Goal: Task Accomplishment & Management: Manage account settings

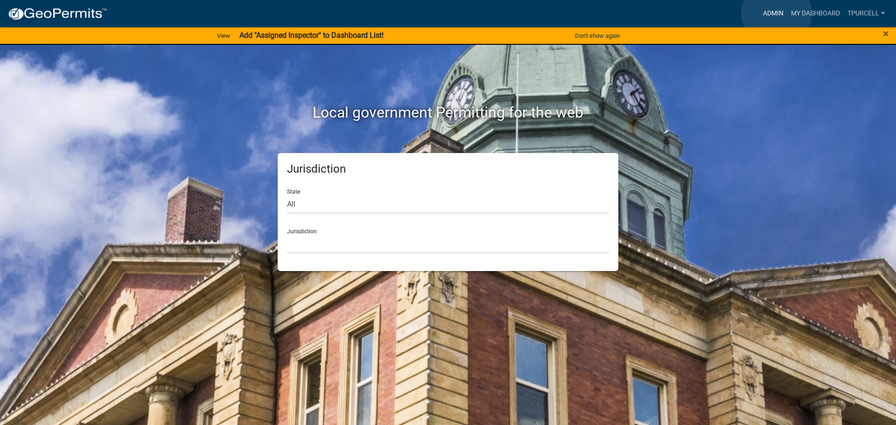
click at [777, 13] on link "Admin" at bounding box center [773, 14] width 28 height 18
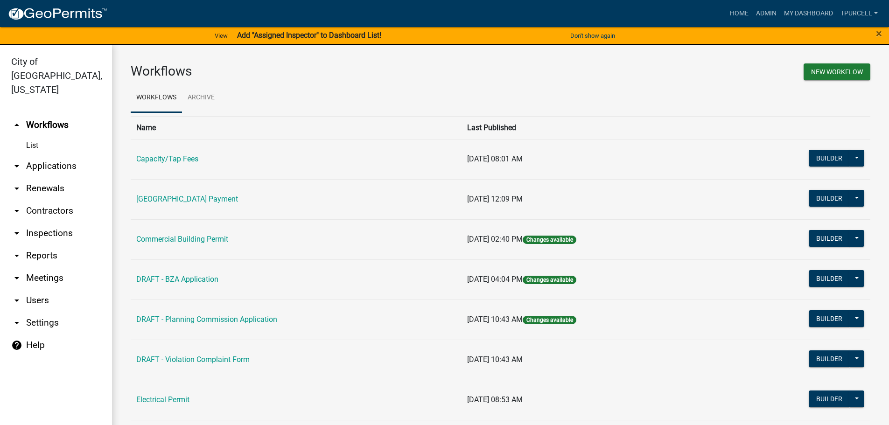
click at [60, 155] on link "arrow_drop_down Applications" at bounding box center [56, 166] width 112 height 22
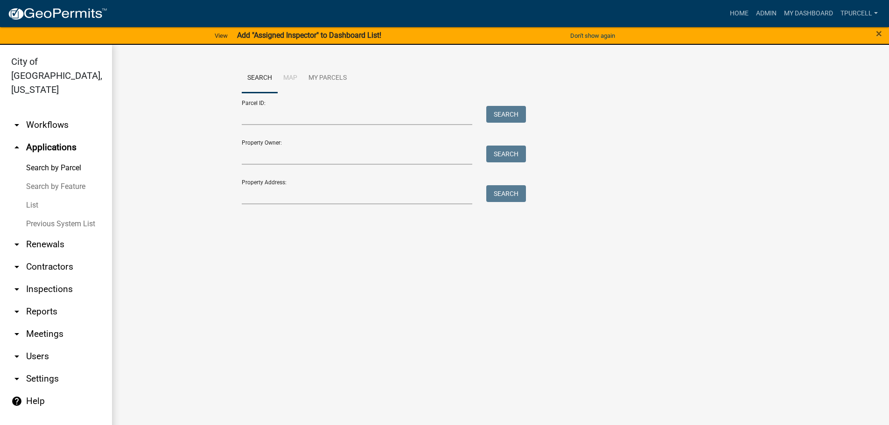
click at [33, 196] on link "List" at bounding box center [56, 205] width 112 height 19
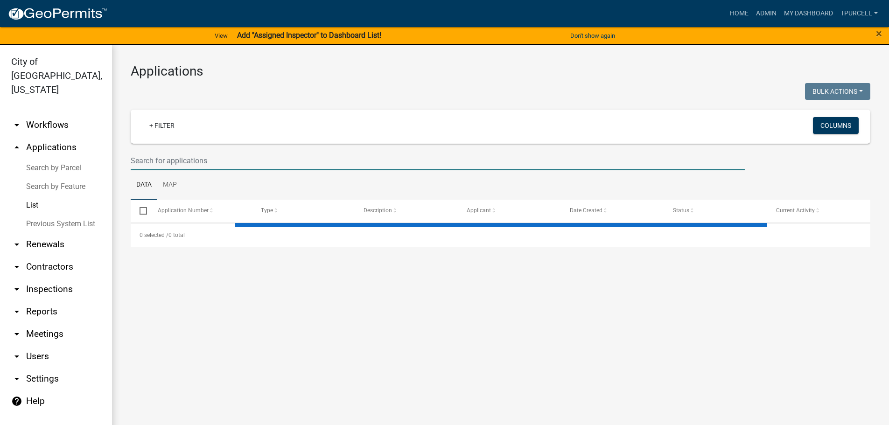
drag, startPoint x: 178, startPoint y: 163, endPoint x: 206, endPoint y: 159, distance: 27.9
click at [180, 163] on input "text" at bounding box center [438, 160] width 614 height 19
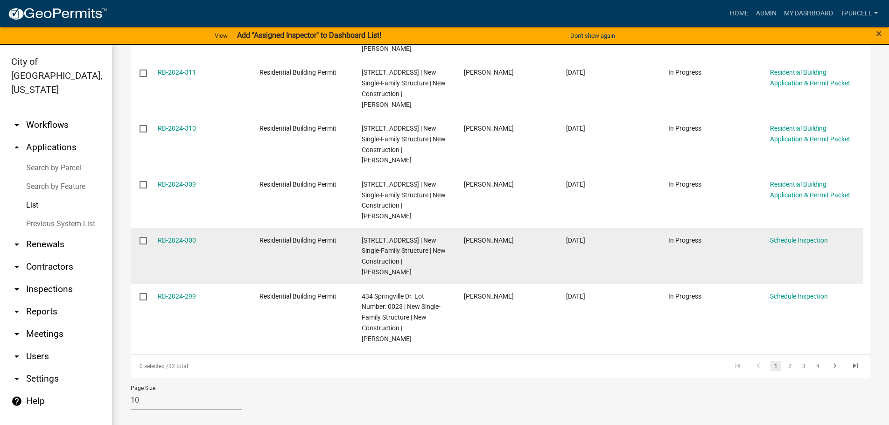
scroll to position [495, 0]
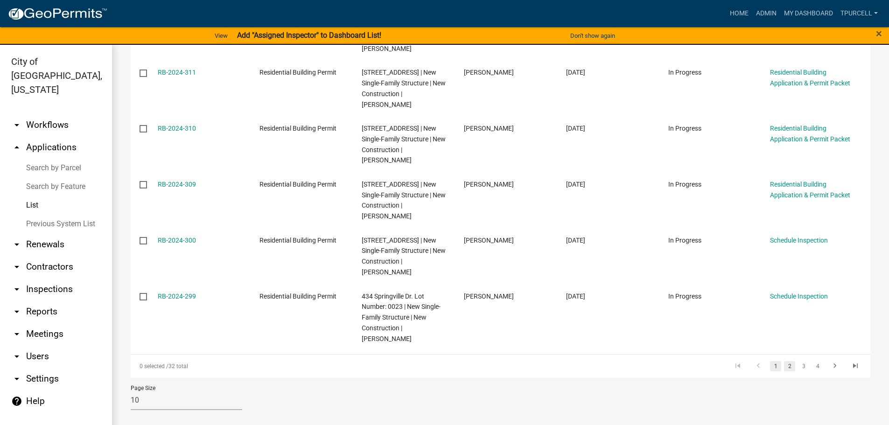
type input "springville"
click at [784, 369] on link "2" at bounding box center [789, 366] width 11 height 10
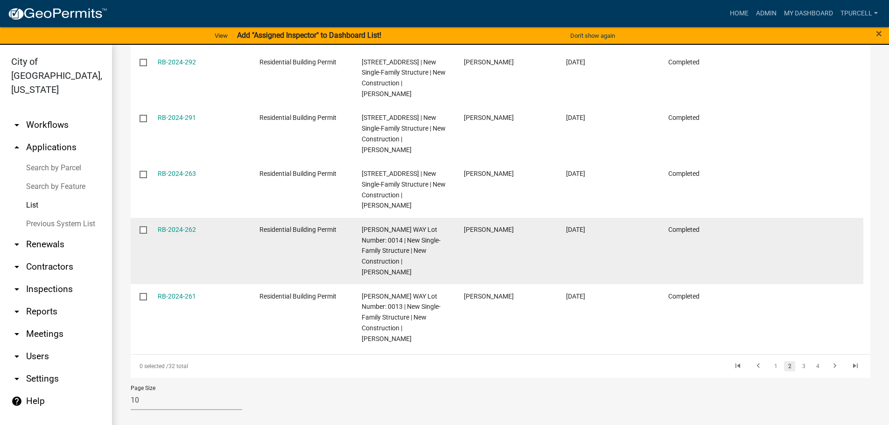
scroll to position [505, 0]
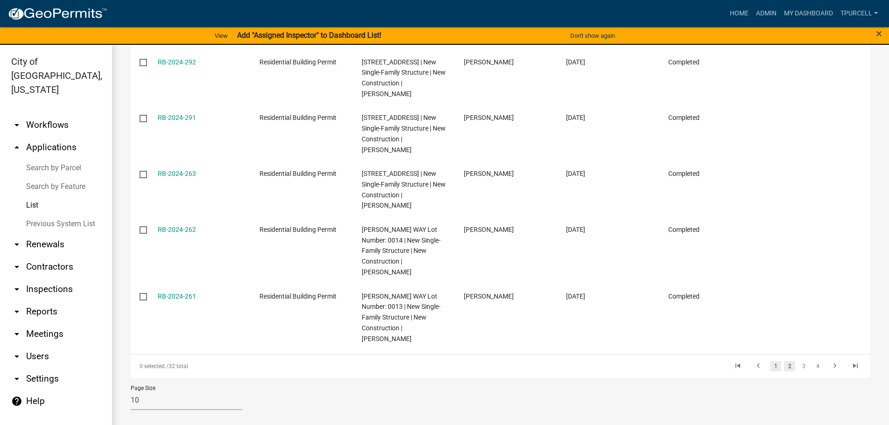
click at [770, 365] on link "1" at bounding box center [775, 366] width 11 height 10
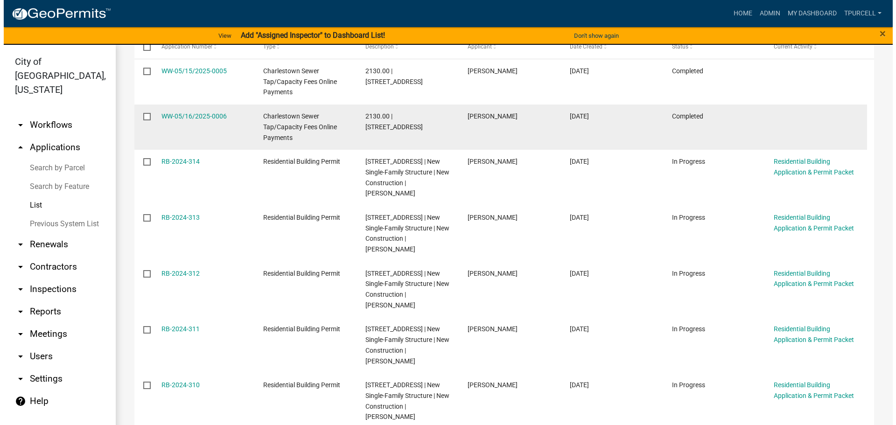
scroll to position [168, 0]
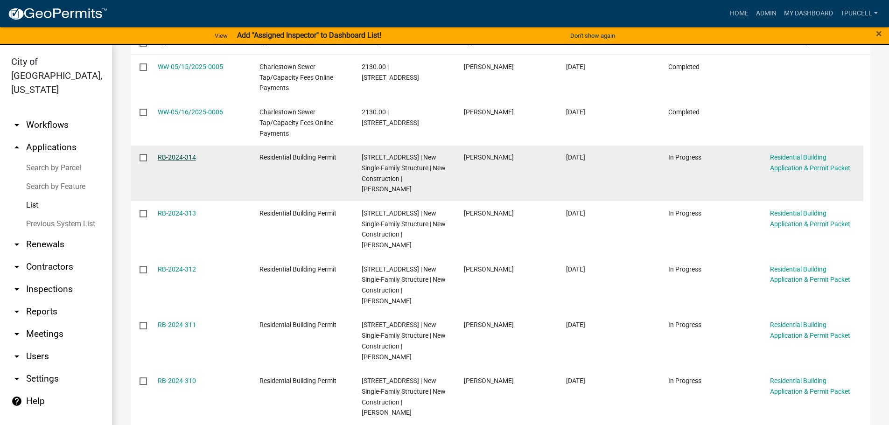
click at [183, 156] on link "RB-2024-314" at bounding box center [177, 157] width 38 height 7
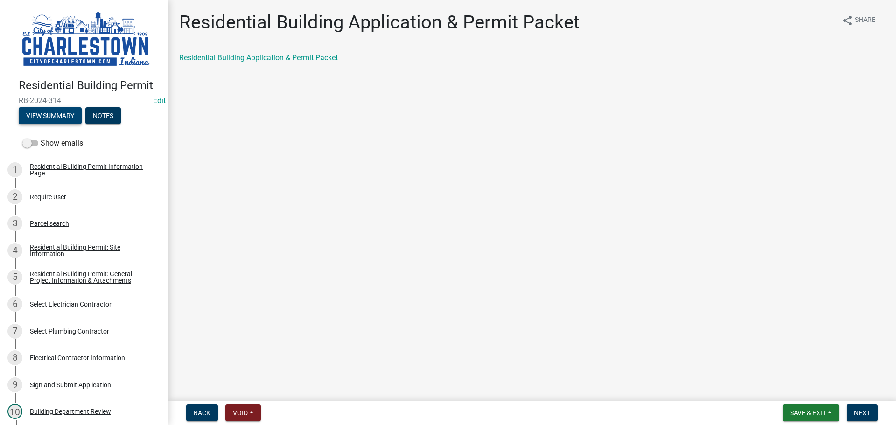
click at [42, 110] on button "View Summary" at bounding box center [50, 115] width 63 height 17
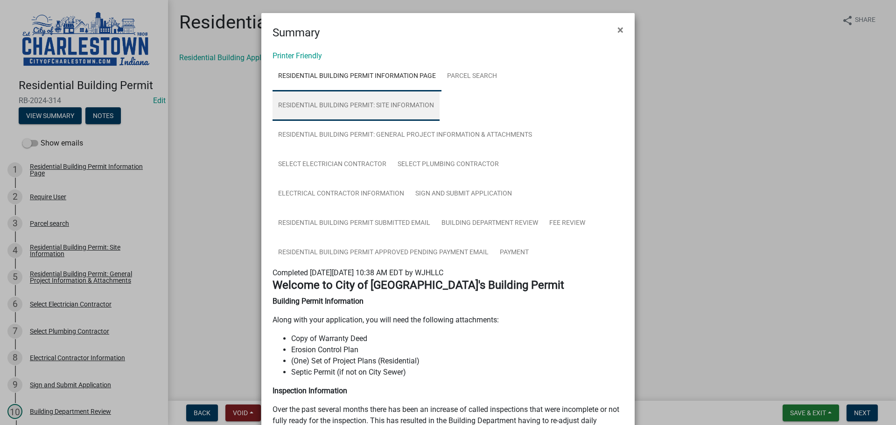
click at [381, 107] on link "Residential Building Permit: Site Information" at bounding box center [356, 106] width 167 height 30
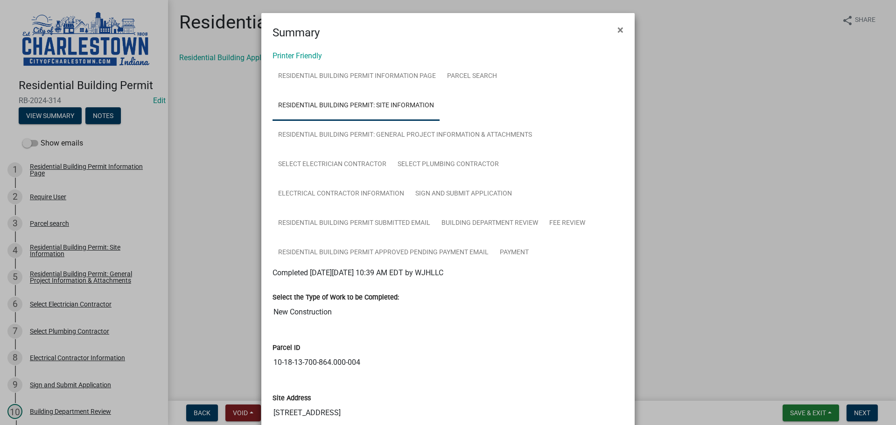
drag, startPoint x: 825, startPoint y: 306, endPoint x: 820, endPoint y: 327, distance: 21.6
click at [824, 308] on ngb-modal-window "Summary × Printer Friendly Residential Building Permit Information Page Parcel …" at bounding box center [448, 212] width 896 height 425
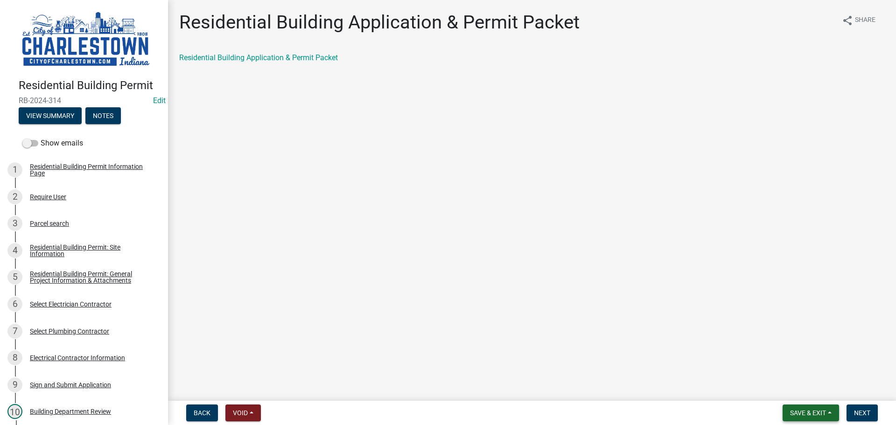
click at [805, 411] on span "Save & Exit" at bounding box center [808, 412] width 36 height 7
click at [784, 391] on button "Save & Exit" at bounding box center [801, 389] width 75 height 22
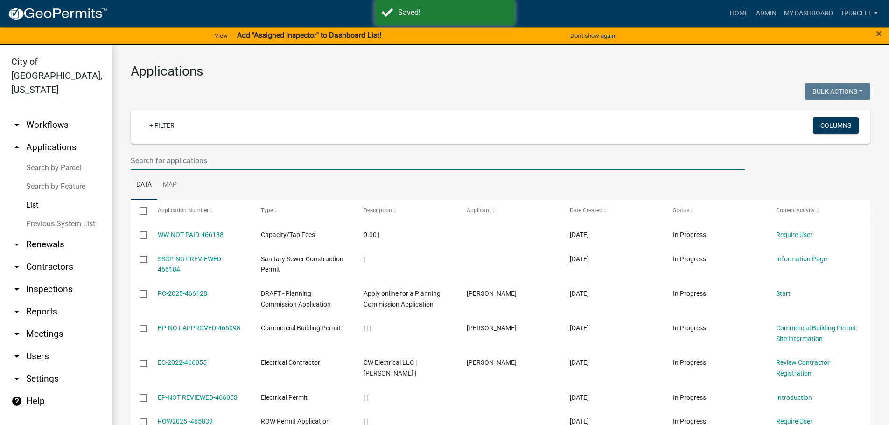
click at [166, 163] on input "text" at bounding box center [438, 160] width 614 height 19
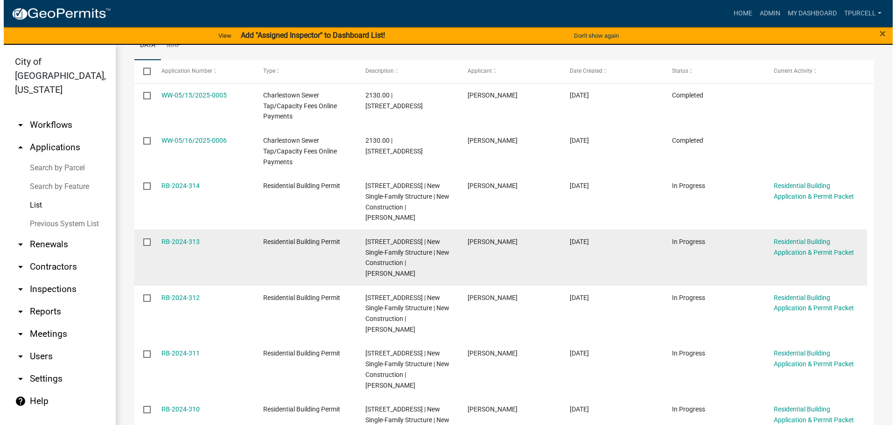
scroll to position [140, 0]
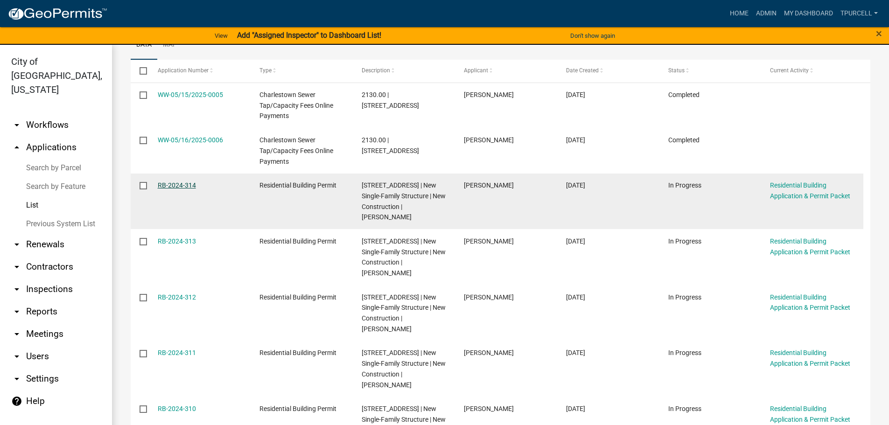
type input "springville"
click at [186, 184] on link "RB-2024-314" at bounding box center [177, 185] width 38 height 7
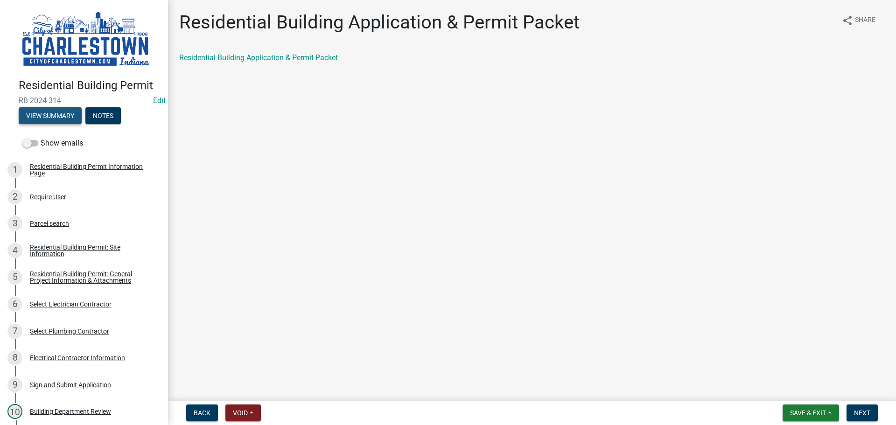
click at [56, 113] on button "View Summary" at bounding box center [50, 115] width 63 height 17
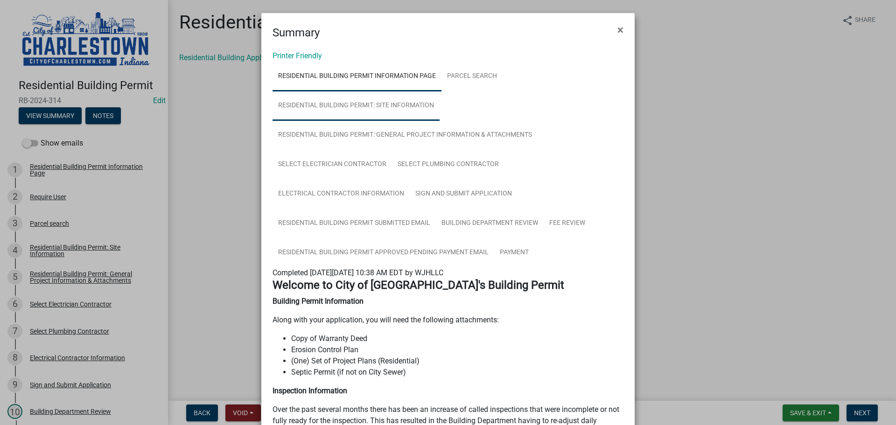
click at [402, 105] on link "Residential Building Permit: Site Information" at bounding box center [356, 106] width 167 height 30
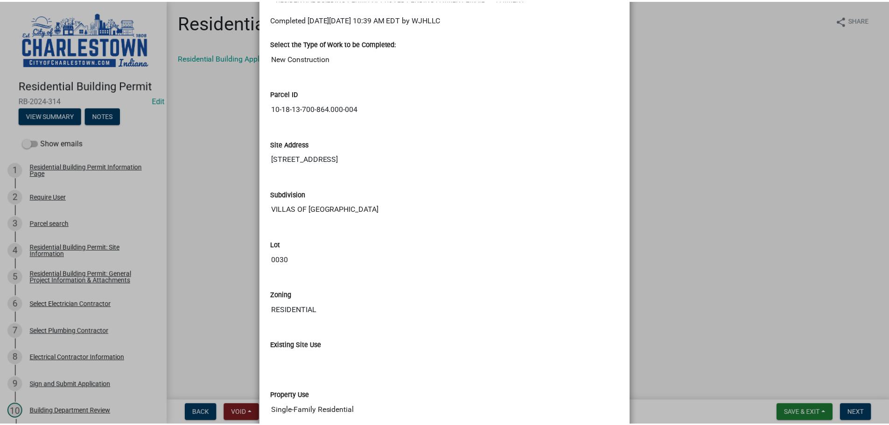
scroll to position [174, 0]
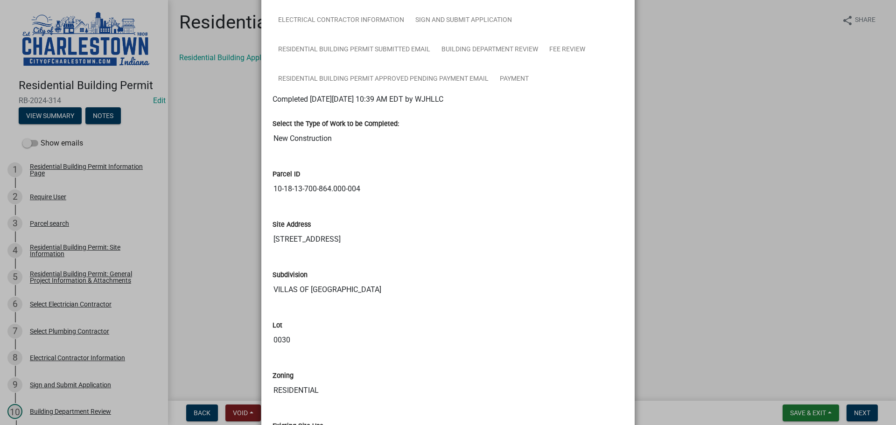
click at [810, 410] on ngb-modal-window "Summary × Printer Friendly Residential Building Permit Information Page Parcel …" at bounding box center [448, 212] width 896 height 425
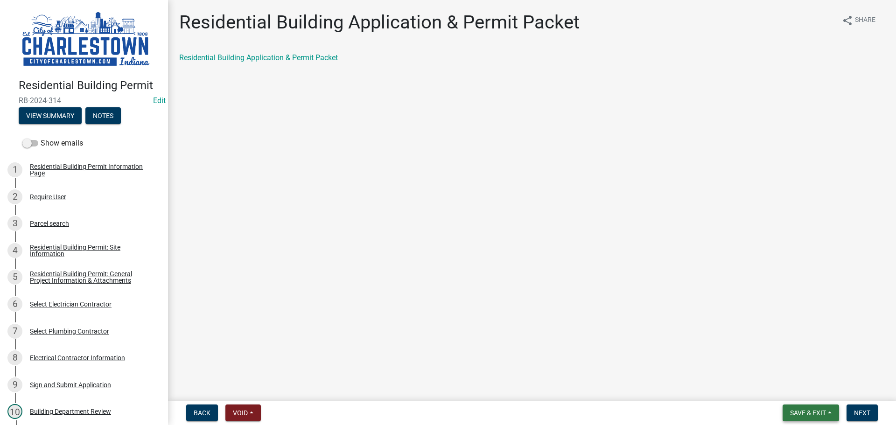
click at [809, 408] on button "Save & Exit" at bounding box center [811, 413] width 56 height 17
click at [802, 392] on button "Save & Exit" at bounding box center [801, 389] width 75 height 22
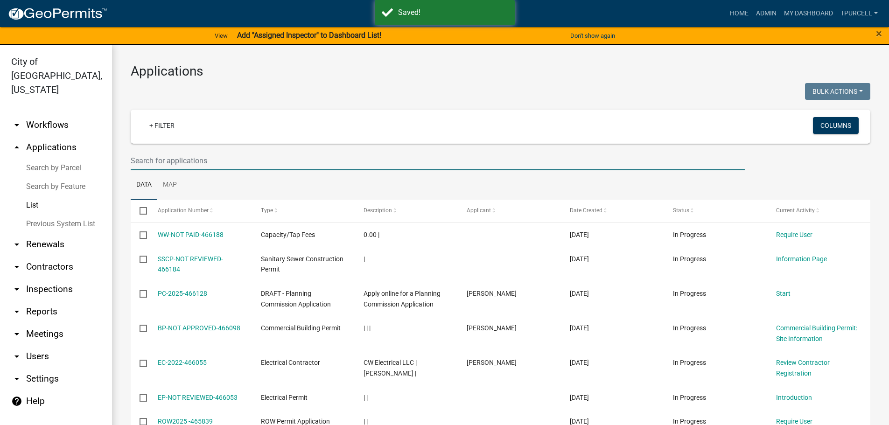
click at [154, 160] on input "text" at bounding box center [438, 160] width 614 height 19
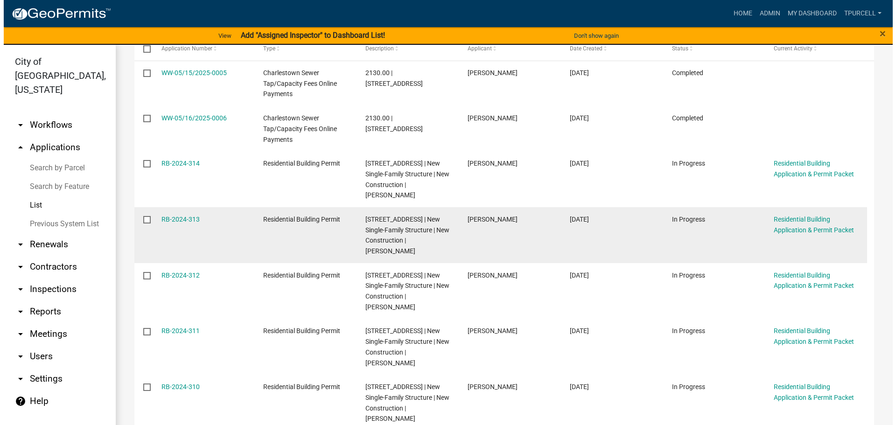
scroll to position [187, 0]
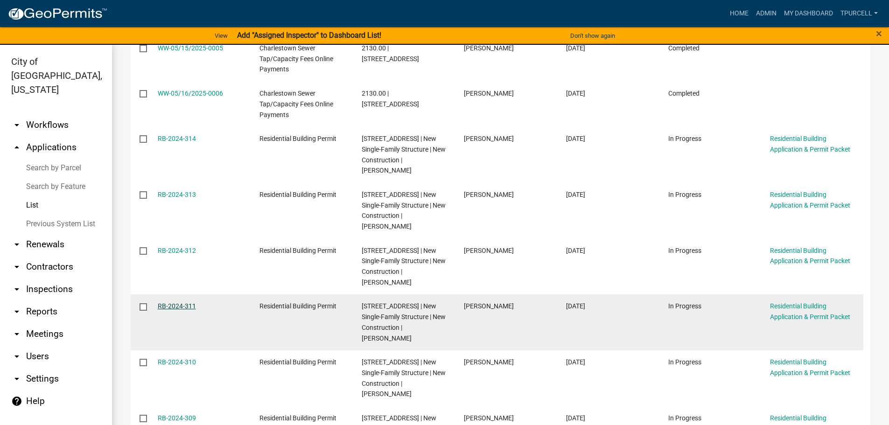
type input "springville"
click at [171, 310] on link "RB-2024-311" at bounding box center [177, 305] width 38 height 7
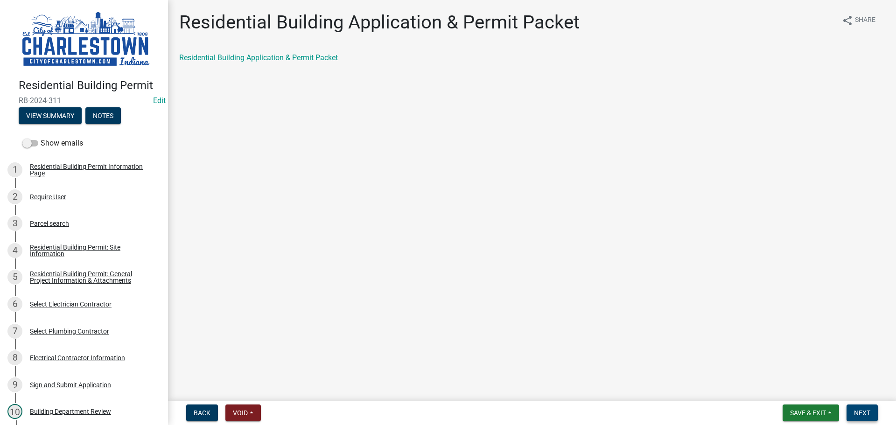
click at [862, 409] on span "Next" at bounding box center [862, 412] width 16 height 7
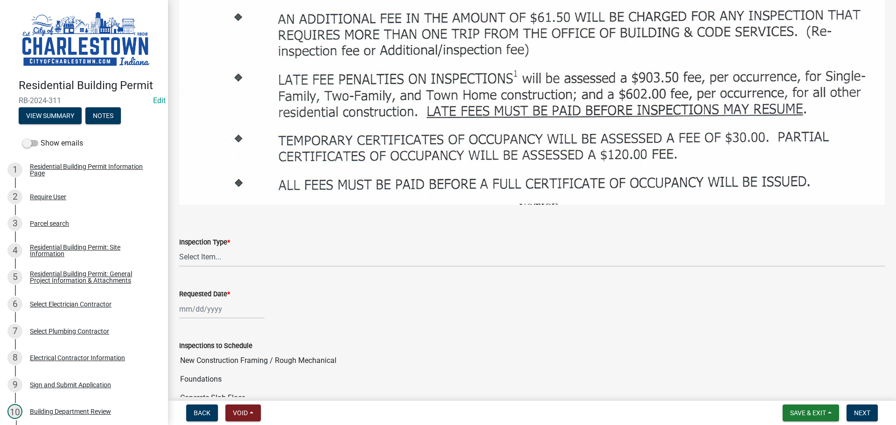
scroll to position [1493, 0]
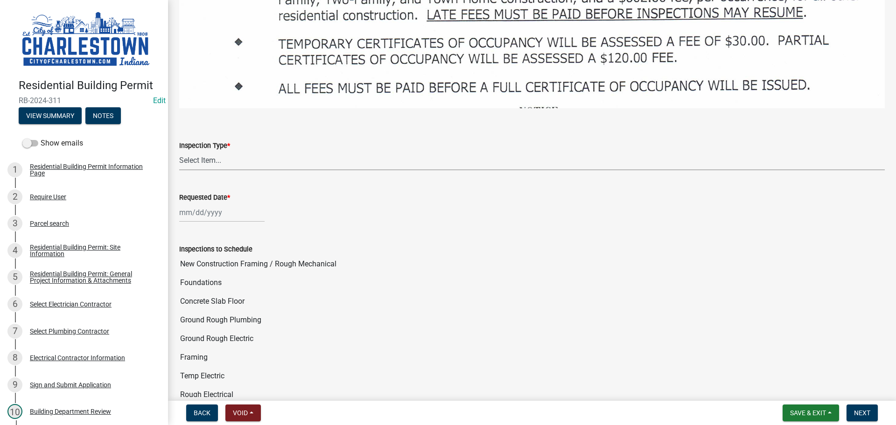
click at [209, 151] on select "Select Item... New Construction Framing / Rough Mechanical Foundations Concrete…" at bounding box center [532, 160] width 706 height 19
click at [179, 151] on select "Select Item... New Construction Framing / Rough Mechanical Foundations Concrete…" at bounding box center [532, 160] width 706 height 19
select select "40292404-57e9-4ff2-a1c3-fc4300ca9abd"
click at [221, 203] on div at bounding box center [221, 212] width 85 height 19
select select "8"
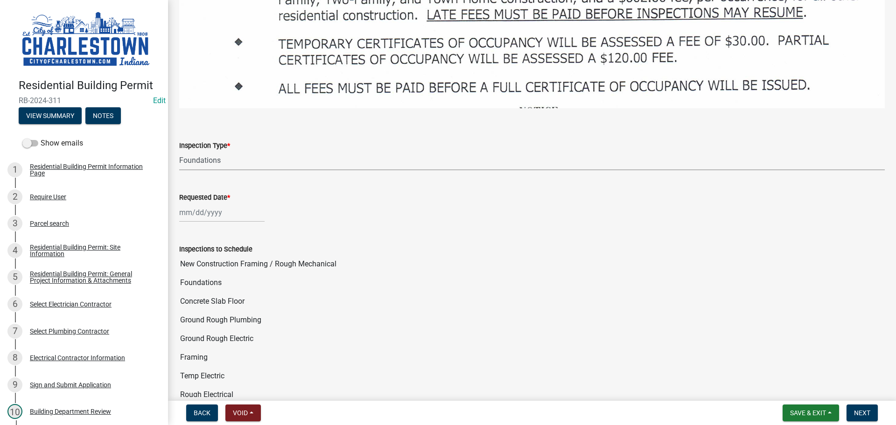
select select "2025"
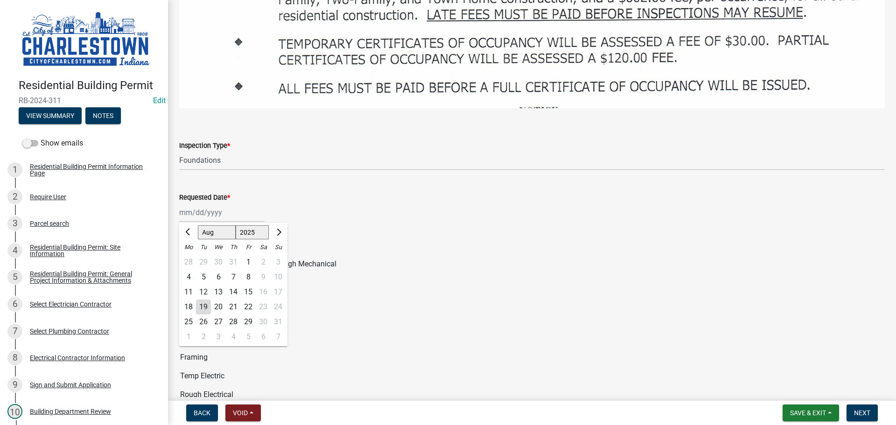
click at [219, 300] on div "20" at bounding box center [218, 307] width 15 height 15
type input "[DATE]"
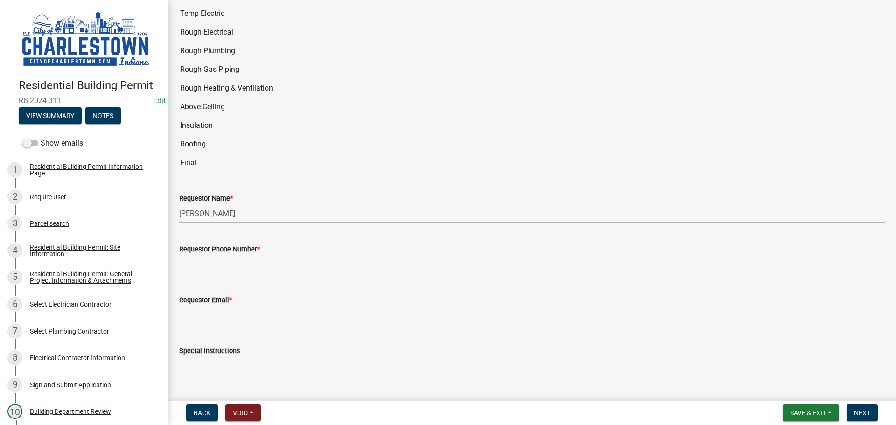
scroll to position [1867, 0]
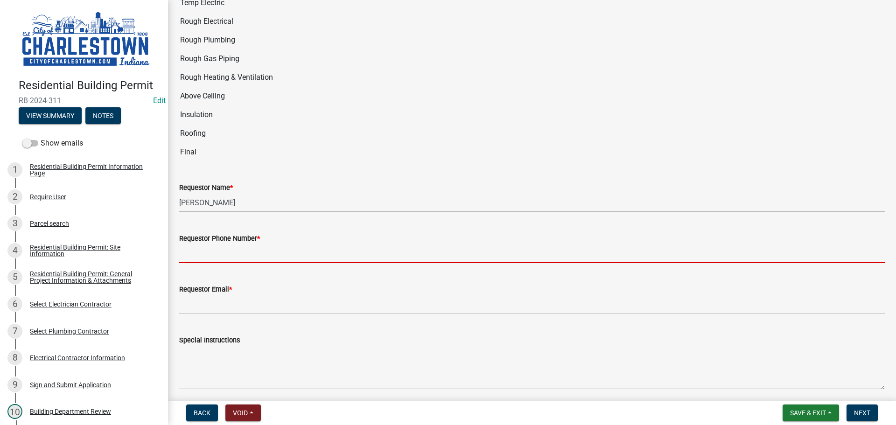
click at [255, 244] on input "Requestor Phone Number *" at bounding box center [532, 253] width 706 height 19
type input "5025233650"
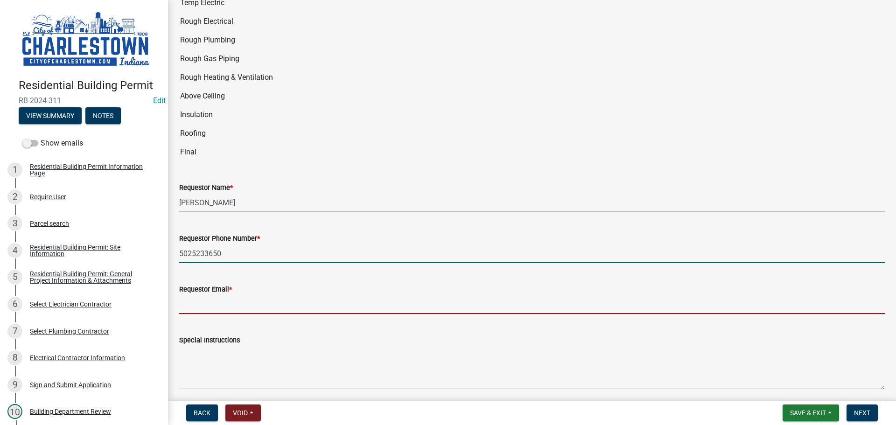
type input "[EMAIL_ADDRESS][DOMAIN_NAME]"
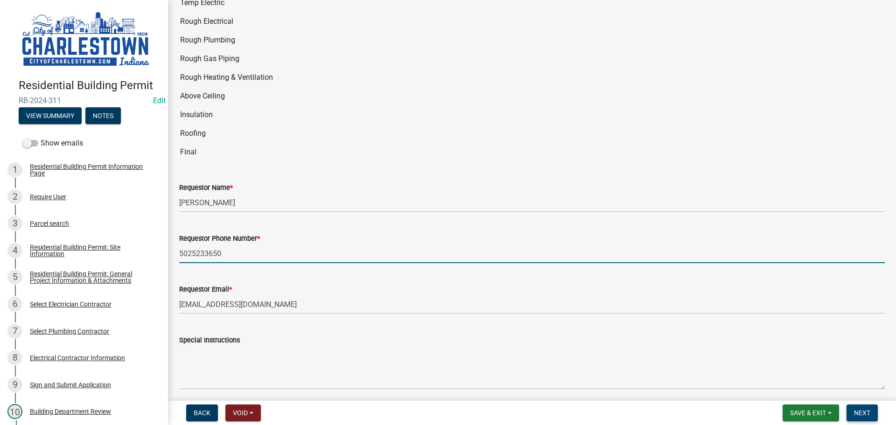
click at [860, 415] on span "Next" at bounding box center [862, 412] width 16 height 7
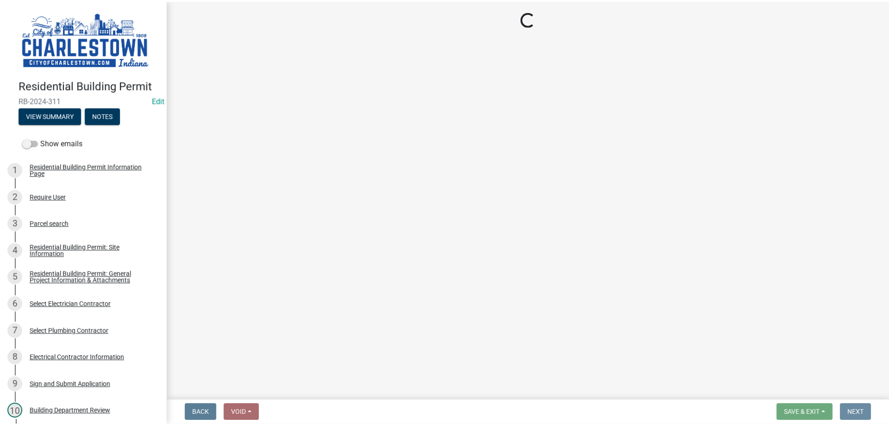
scroll to position [0, 0]
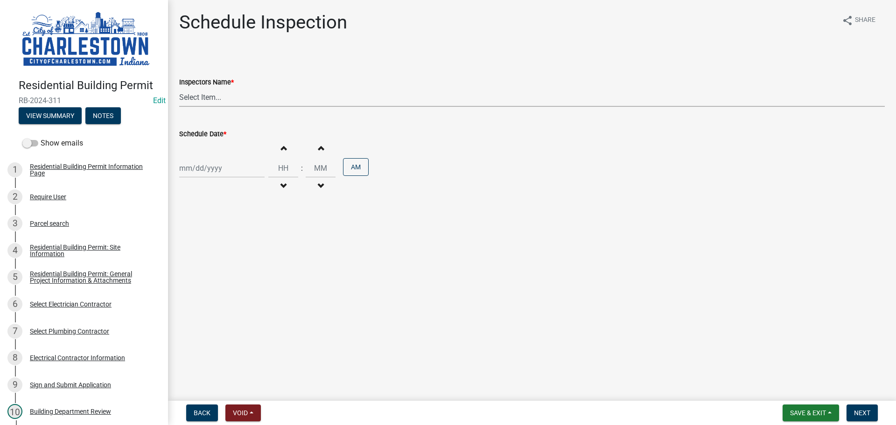
click at [215, 100] on select "Select Item... [PERSON_NAME] ([PERSON_NAME]) [PERSON_NAME] ([PERSON_NAME]) [PER…" at bounding box center [532, 97] width 706 height 19
select select "63e5a778-15f7-4a13-aba2-a6e5541a0fb3"
click at [179, 88] on select "Select Item... [PERSON_NAME] ([PERSON_NAME]) [PERSON_NAME] ([PERSON_NAME]) [PER…" at bounding box center [532, 97] width 706 height 19
click at [203, 166] on div at bounding box center [221, 168] width 85 height 19
select select "8"
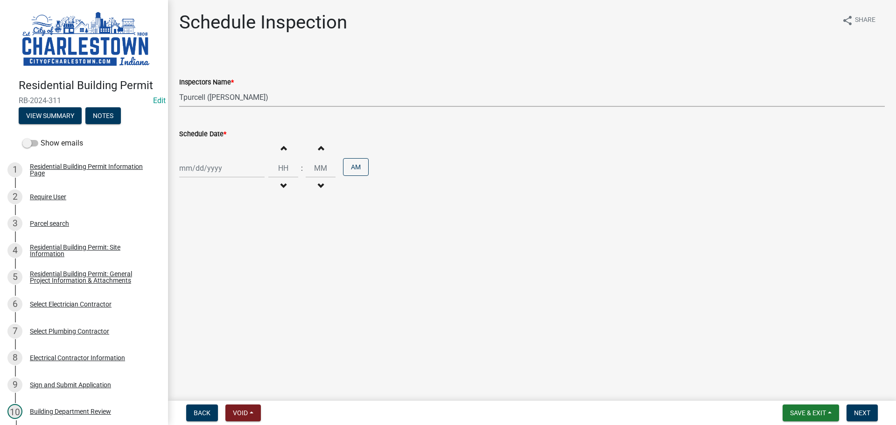
select select "2025"
click at [221, 260] on div "20" at bounding box center [218, 262] width 15 height 15
type input "[DATE]"
click at [212, 168] on div "[DATE]" at bounding box center [221, 168] width 85 height 19
select select "8"
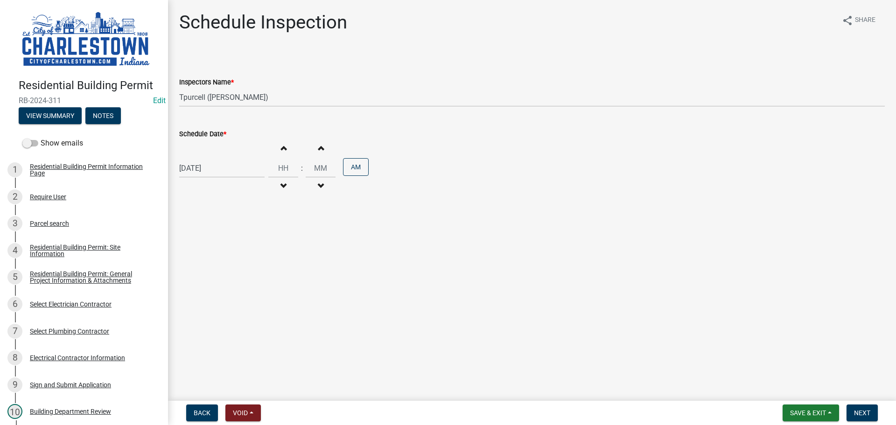
select select "2025"
click at [250, 259] on div "22" at bounding box center [248, 262] width 15 height 15
type input "[DATE]"
click at [281, 149] on span "button" at bounding box center [283, 147] width 5 height 7
type input "01"
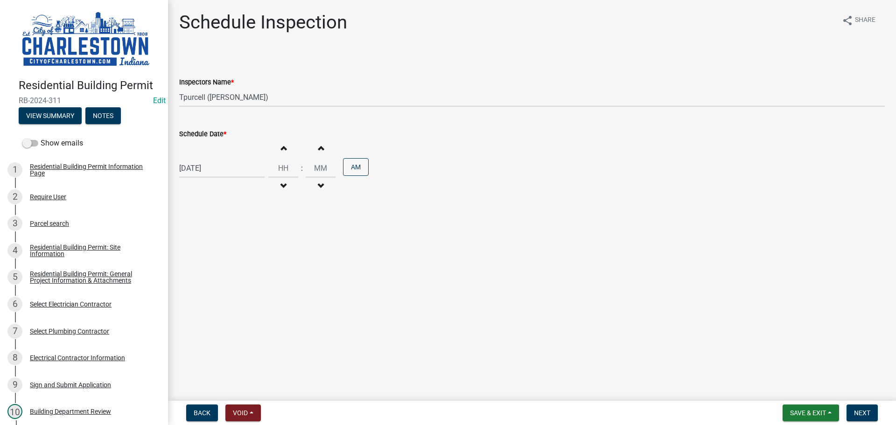
type input "00"
click at [352, 165] on button "AM" at bounding box center [356, 167] width 26 height 18
click at [863, 411] on span "Next" at bounding box center [862, 412] width 16 height 7
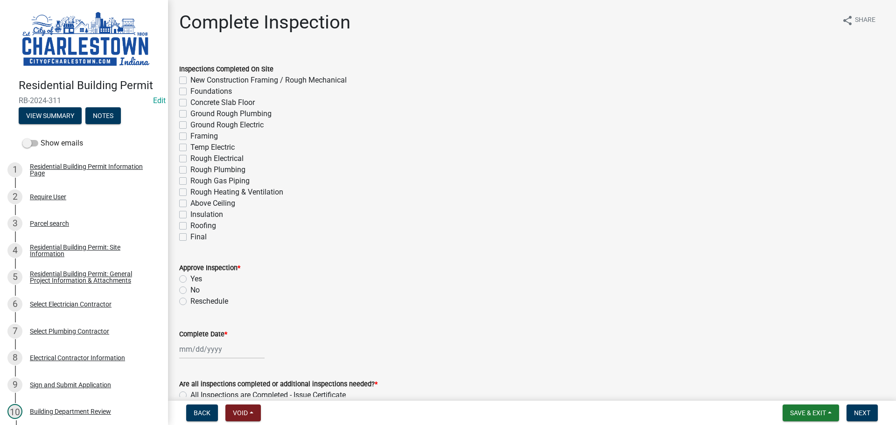
click at [190, 88] on label "Foundations" at bounding box center [211, 91] width 42 height 11
click at [190, 88] on input "Foundations" at bounding box center [193, 89] width 6 height 6
checkbox input "true"
checkbox input "false"
checkbox input "true"
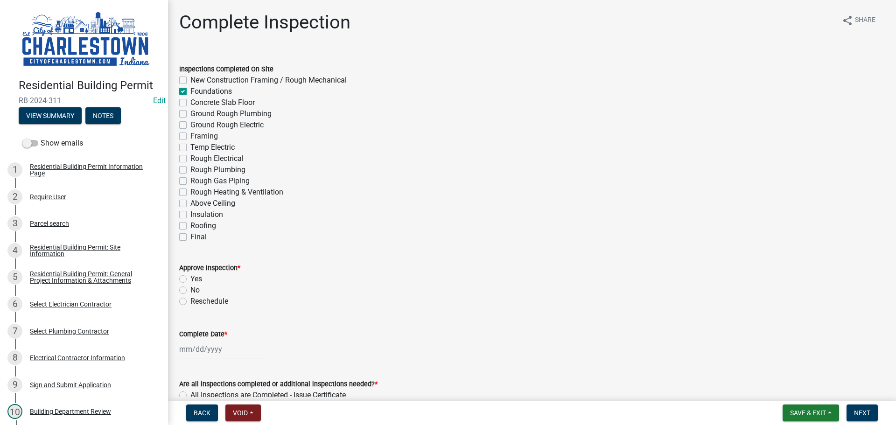
checkbox input "false"
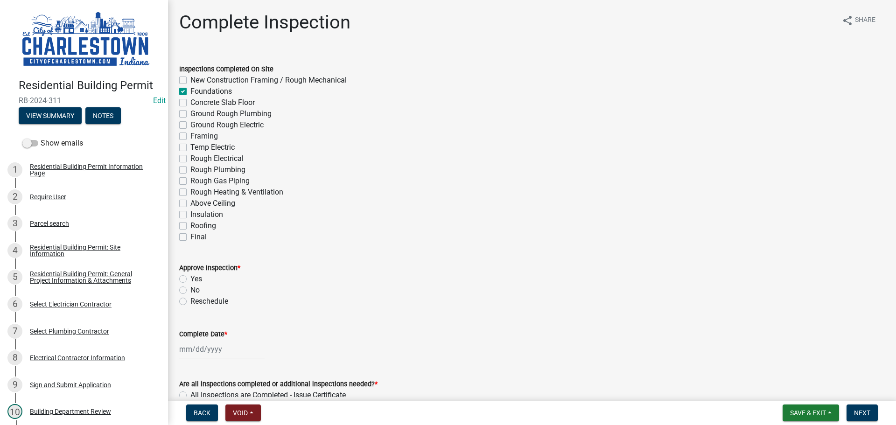
checkbox input "false"
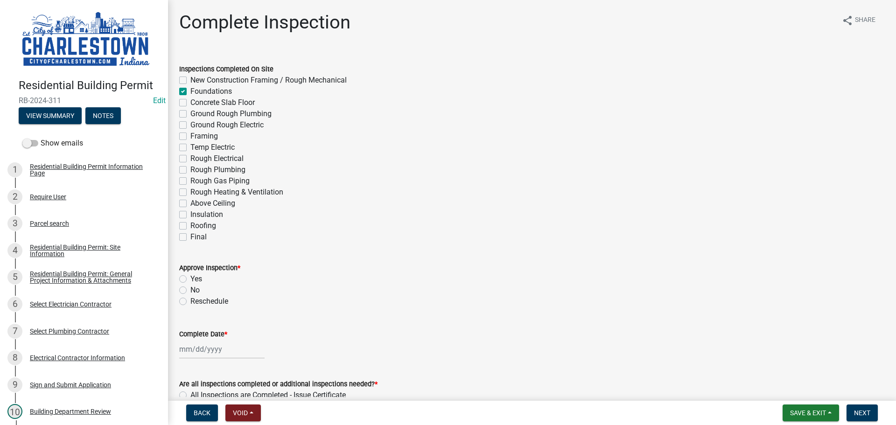
checkbox input "false"
click at [803, 413] on span "Save & Exit" at bounding box center [808, 412] width 36 height 7
click at [793, 388] on button "Save & Exit" at bounding box center [801, 389] width 75 height 22
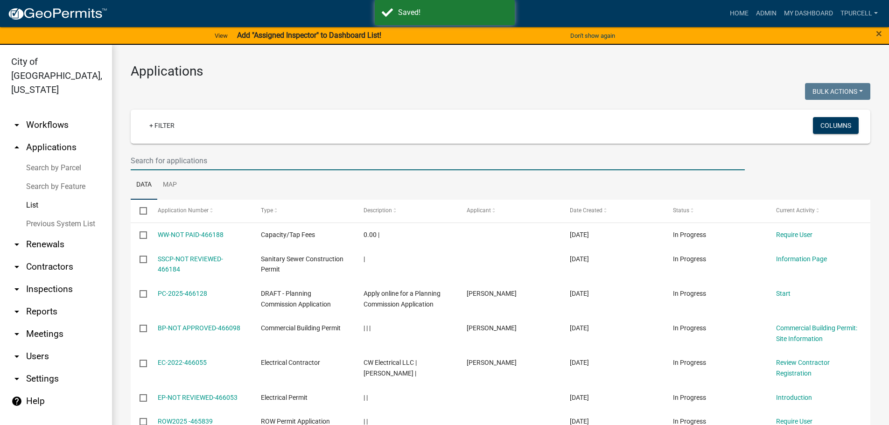
click at [180, 161] on input "text" at bounding box center [438, 160] width 614 height 19
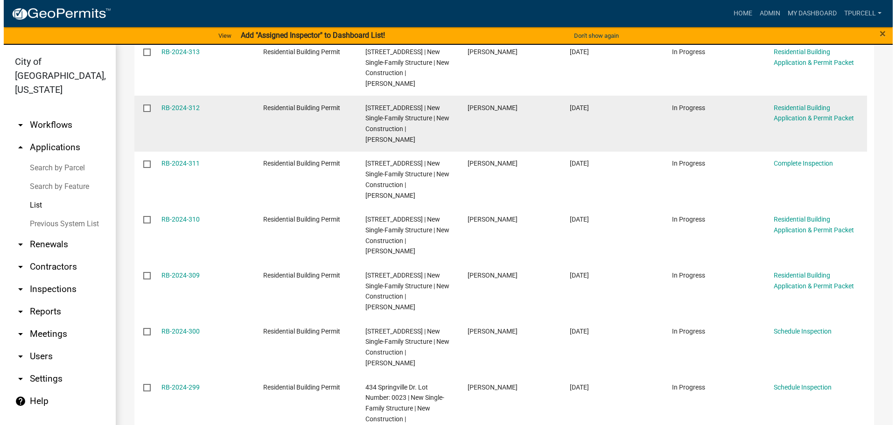
scroll to position [373, 0]
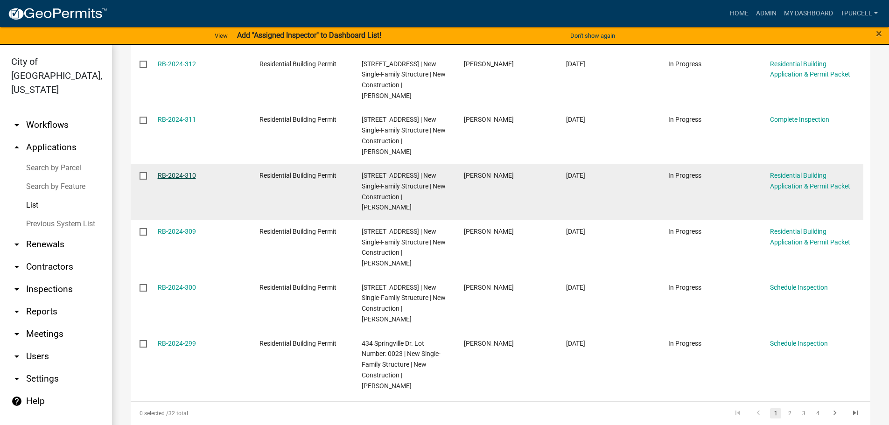
type input "springville"
click at [175, 179] on link "RB-2024-310" at bounding box center [177, 175] width 38 height 7
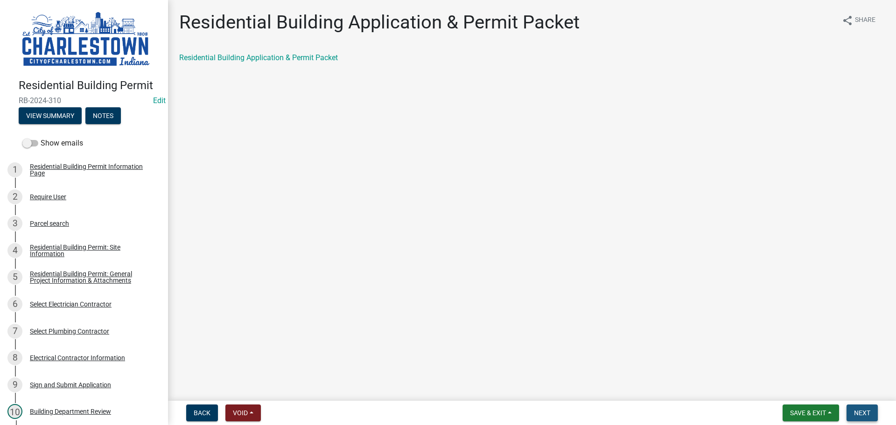
click at [857, 410] on span "Next" at bounding box center [862, 412] width 16 height 7
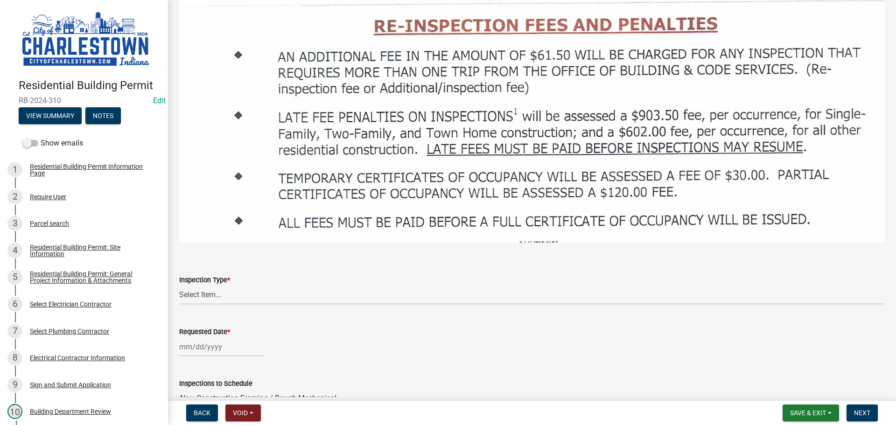
scroll to position [1493, 0]
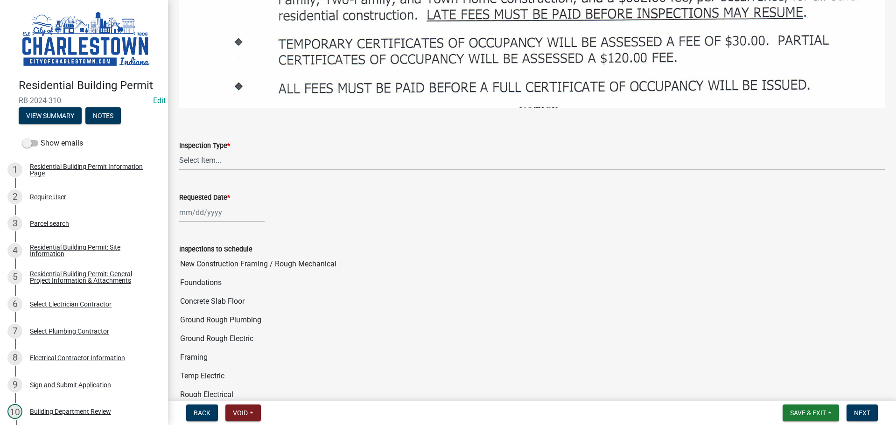
click at [205, 151] on select "Select Item... New Construction Framing / Rough Mechanical Foundations Concrete…" at bounding box center [532, 160] width 706 height 19
click at [179, 151] on select "Select Item... New Construction Framing / Rough Mechanical Foundations Concrete…" at bounding box center [532, 160] width 706 height 19
select select "40292404-57e9-4ff2-a1c3-fc4300ca9abd"
click at [233, 203] on div at bounding box center [221, 212] width 85 height 19
select select "8"
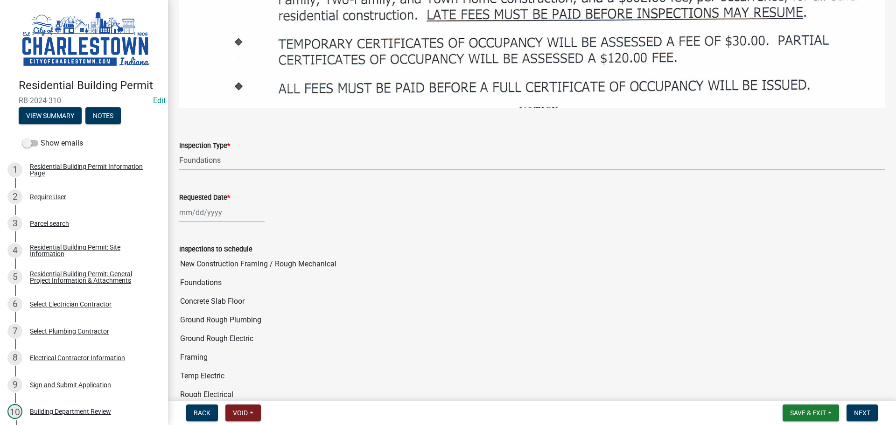
select select "2025"
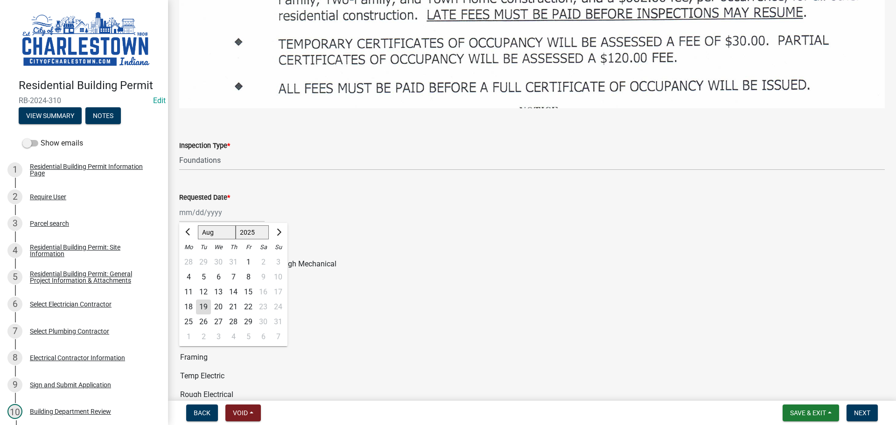
click at [221, 300] on div "20" at bounding box center [218, 307] width 15 height 15
type input "[DATE]"
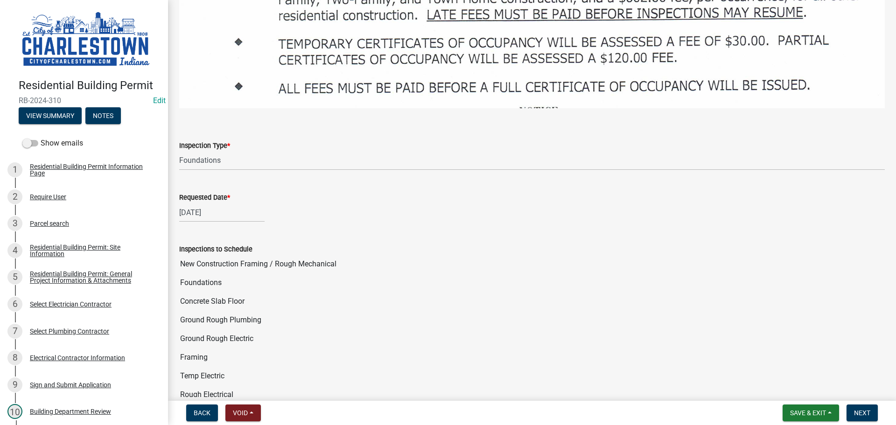
click at [195, 203] on div "[DATE]" at bounding box center [221, 212] width 85 height 19
select select "8"
select select "2025"
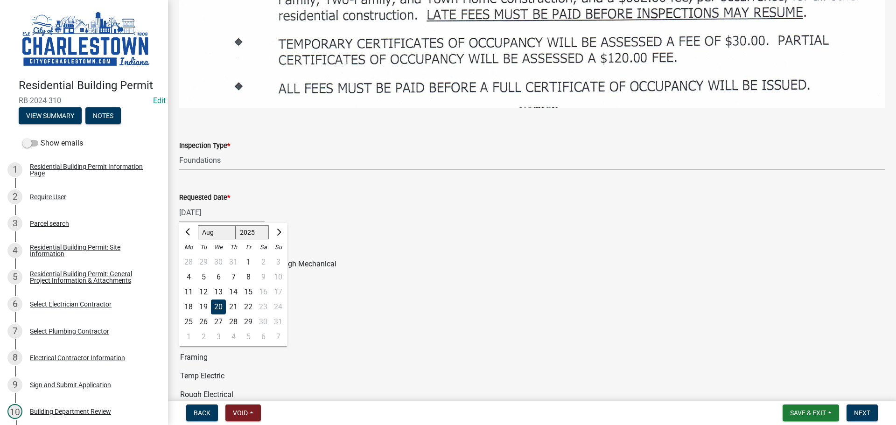
click at [251, 300] on div "22" at bounding box center [248, 307] width 15 height 15
type input "[DATE]"
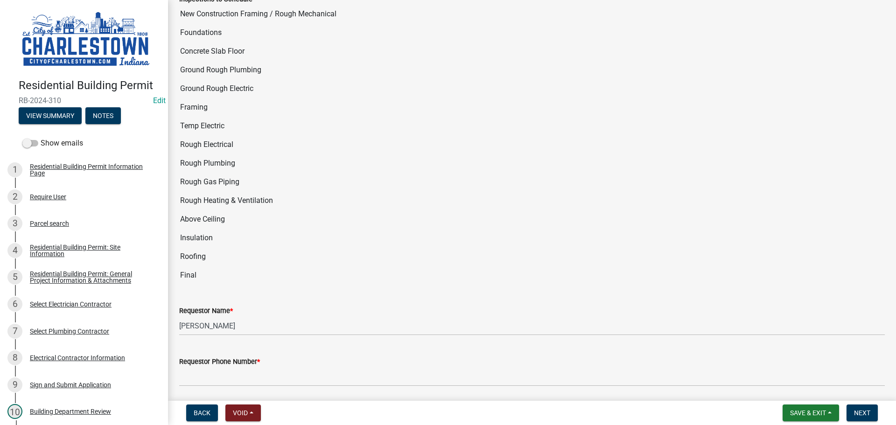
scroll to position [1773, 0]
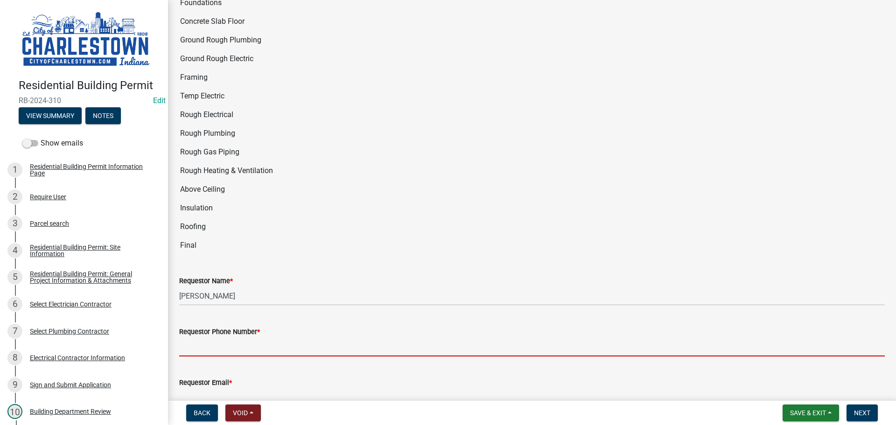
click at [238, 337] on input "Requestor Phone Number *" at bounding box center [532, 346] width 706 height 19
type input "5025233650"
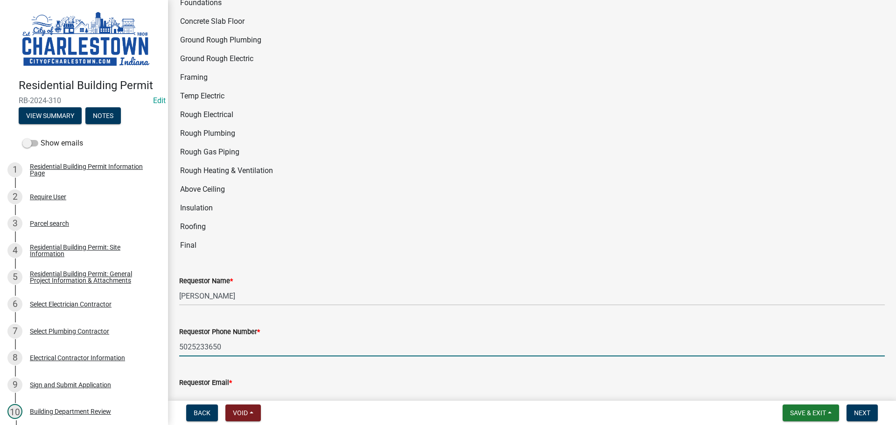
type input "[EMAIL_ADDRESS][DOMAIN_NAME]"
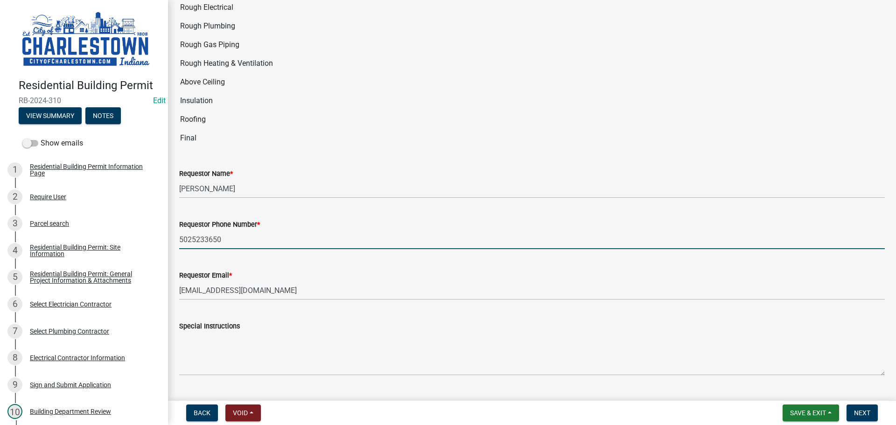
scroll to position [1888, 0]
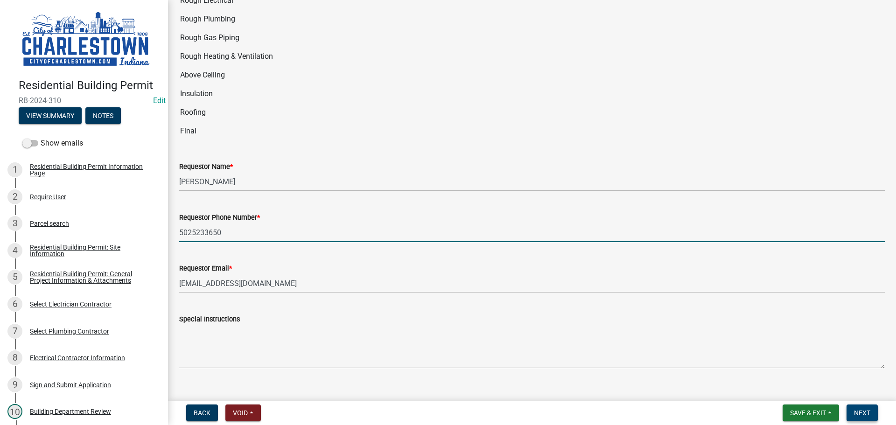
click at [863, 413] on span "Next" at bounding box center [862, 412] width 16 height 7
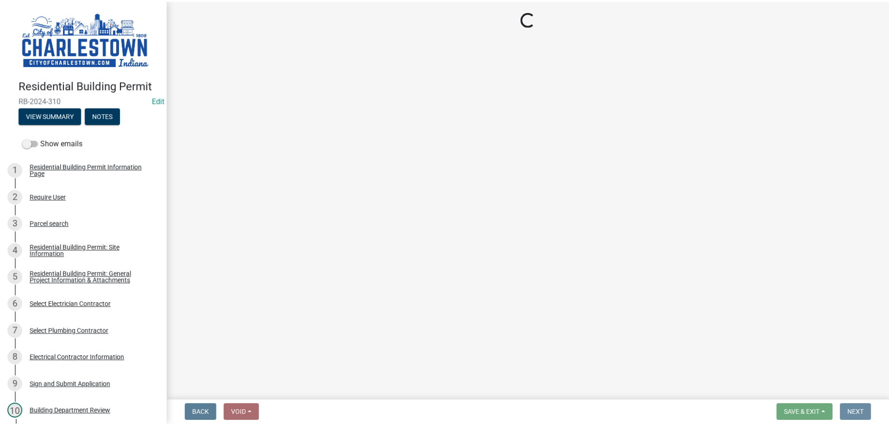
scroll to position [0, 0]
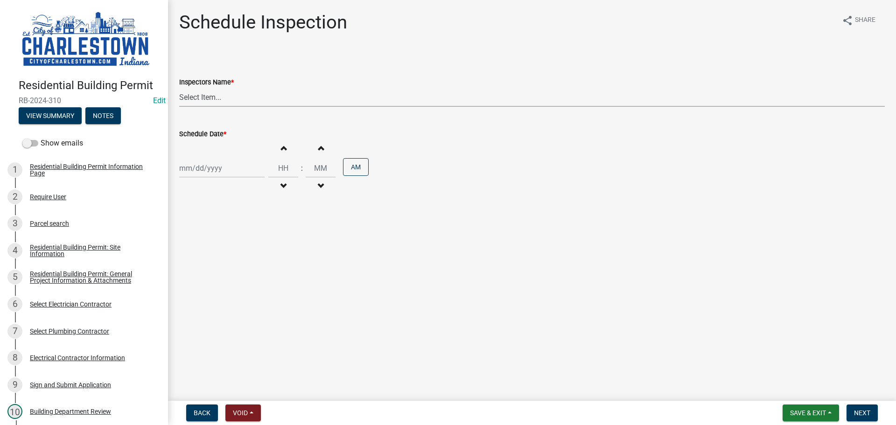
click at [202, 96] on select "Select Item... [PERSON_NAME] ([PERSON_NAME]) [PERSON_NAME] ([PERSON_NAME]) [PER…" at bounding box center [532, 97] width 706 height 19
select select "63e5a778-15f7-4a13-aba2-a6e5541a0fb3"
click at [179, 88] on select "Select Item... [PERSON_NAME] ([PERSON_NAME]) [PERSON_NAME] ([PERSON_NAME]) [PER…" at bounding box center [532, 97] width 706 height 19
click at [206, 165] on div at bounding box center [221, 168] width 85 height 19
select select "8"
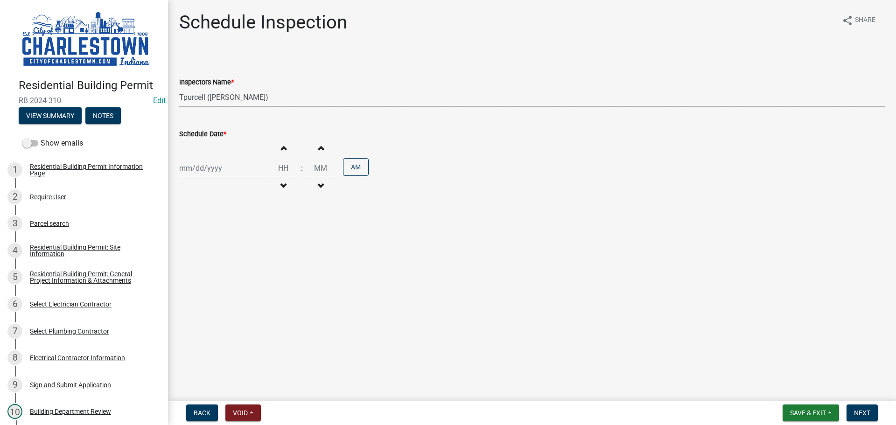
select select "2025"
click at [250, 263] on div "22" at bounding box center [248, 262] width 15 height 15
type input "[DATE]"
click at [281, 148] on span "button" at bounding box center [283, 147] width 5 height 7
type input "01"
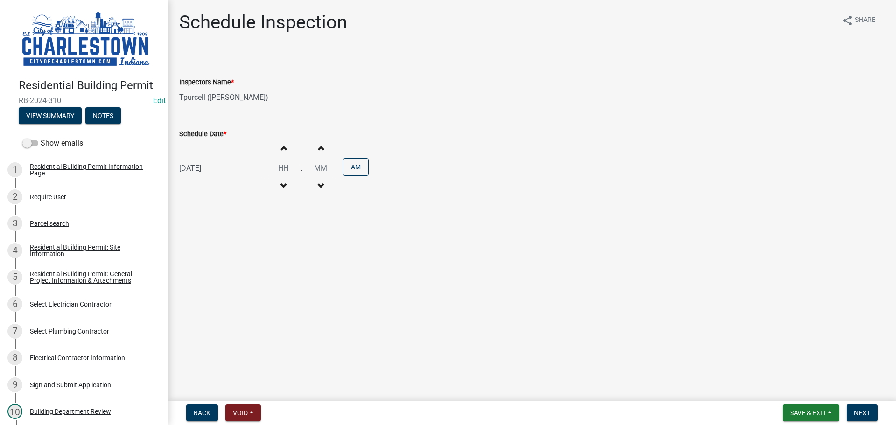
type input "00"
click at [353, 171] on button "AM" at bounding box center [356, 167] width 26 height 18
click at [868, 411] on span "Next" at bounding box center [862, 412] width 16 height 7
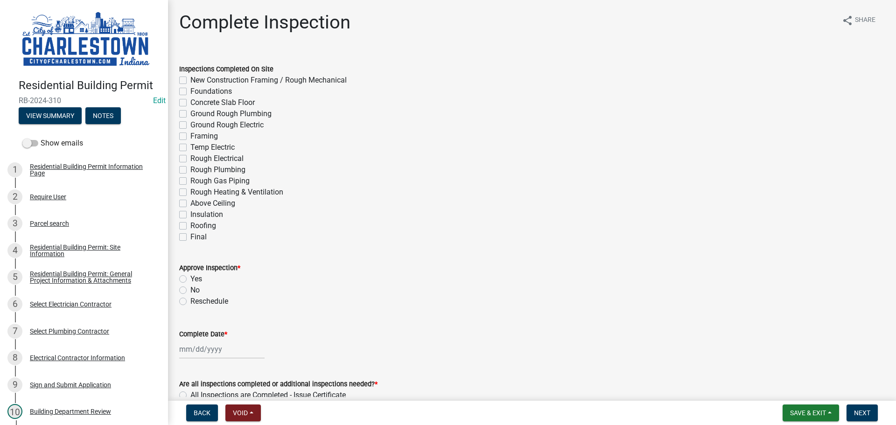
click at [190, 91] on label "Foundations" at bounding box center [211, 91] width 42 height 11
click at [190, 91] on input "Foundations" at bounding box center [193, 89] width 6 height 6
checkbox input "true"
checkbox input "false"
checkbox input "true"
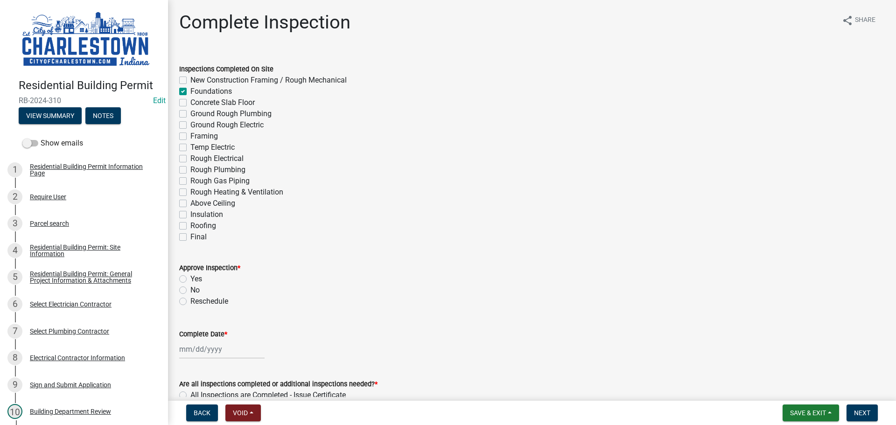
checkbox input "false"
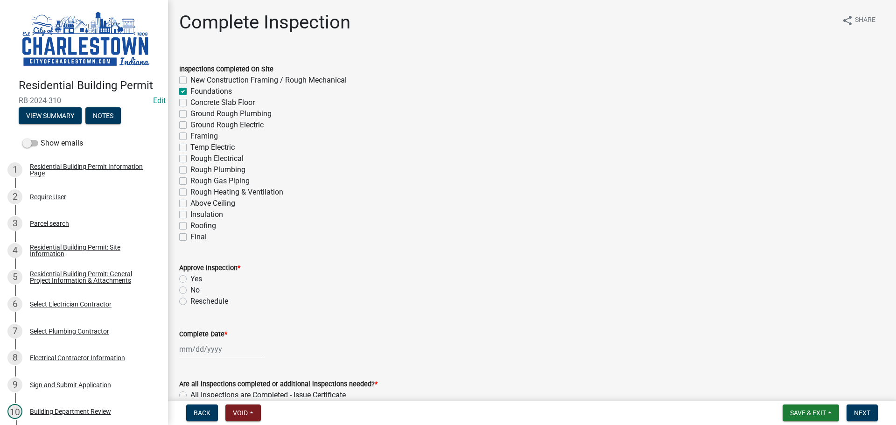
checkbox input "false"
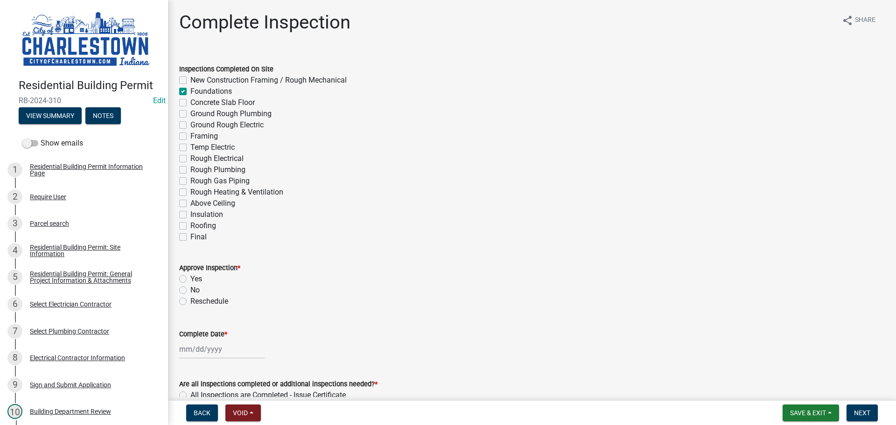
checkbox input "false"
click at [810, 411] on span "Save & Exit" at bounding box center [808, 412] width 36 height 7
click at [783, 388] on button "Save & Exit" at bounding box center [801, 389] width 75 height 22
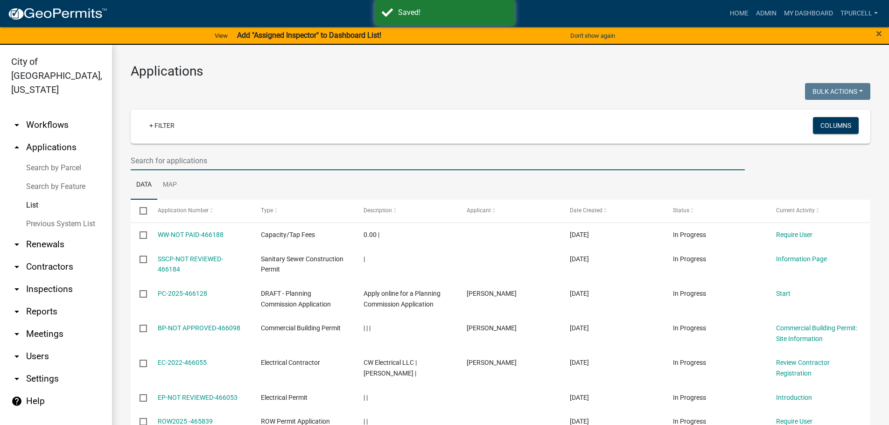
click at [175, 162] on input "text" at bounding box center [438, 160] width 614 height 19
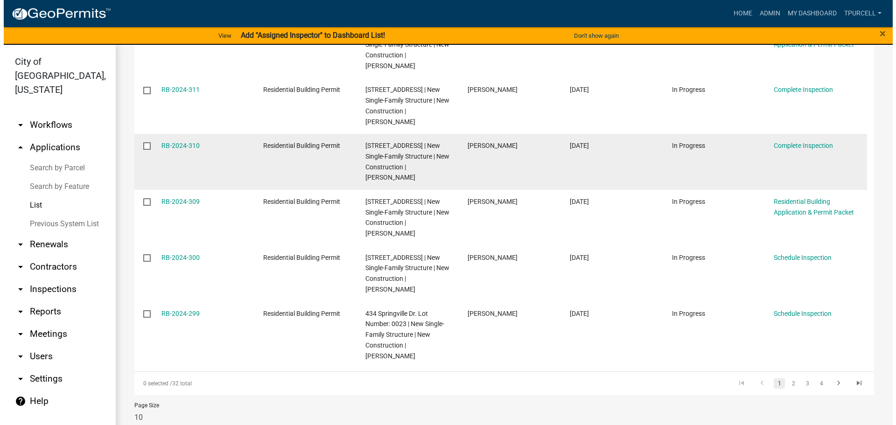
scroll to position [420, 0]
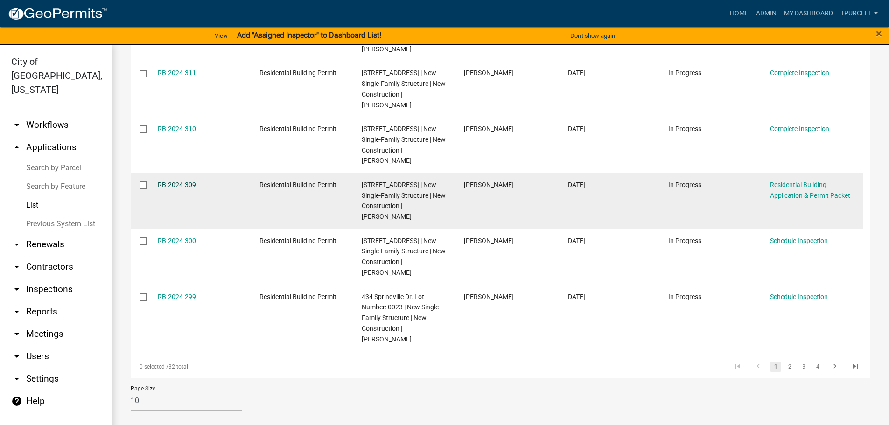
type input "springville"
click at [169, 189] on link "RB-2024-309" at bounding box center [177, 184] width 38 height 7
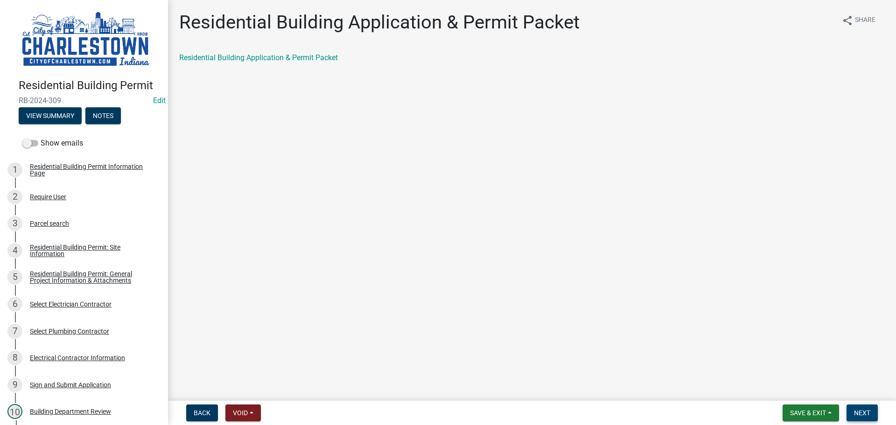
click at [864, 408] on button "Next" at bounding box center [862, 413] width 31 height 17
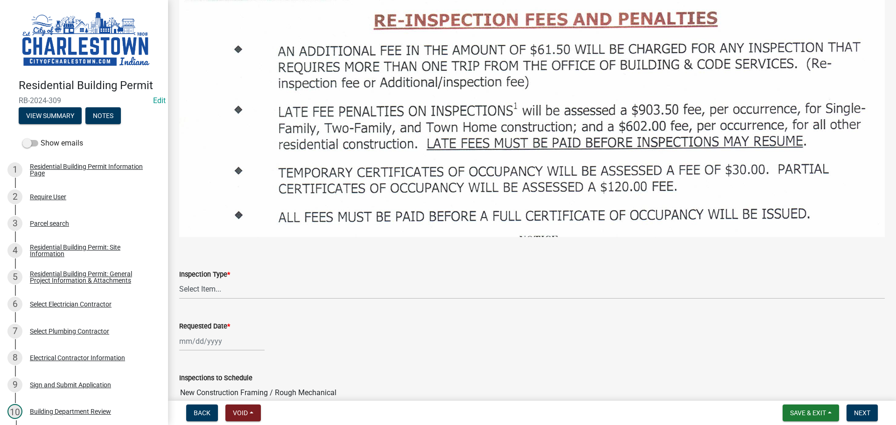
scroll to position [1447, 0]
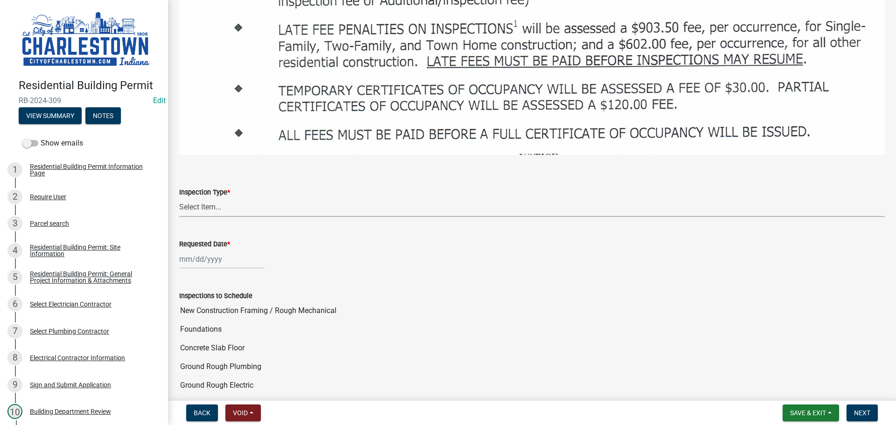
click at [201, 198] on select "Select Item... New Construction Framing / Rough Mechanical Foundations Concrete…" at bounding box center [532, 207] width 706 height 19
click at [179, 198] on select "Select Item... New Construction Framing / Rough Mechanical Foundations Concrete…" at bounding box center [532, 207] width 706 height 19
select select "40292404-57e9-4ff2-a1c3-fc4300ca9abd"
click at [219, 250] on div at bounding box center [221, 259] width 85 height 19
select select "8"
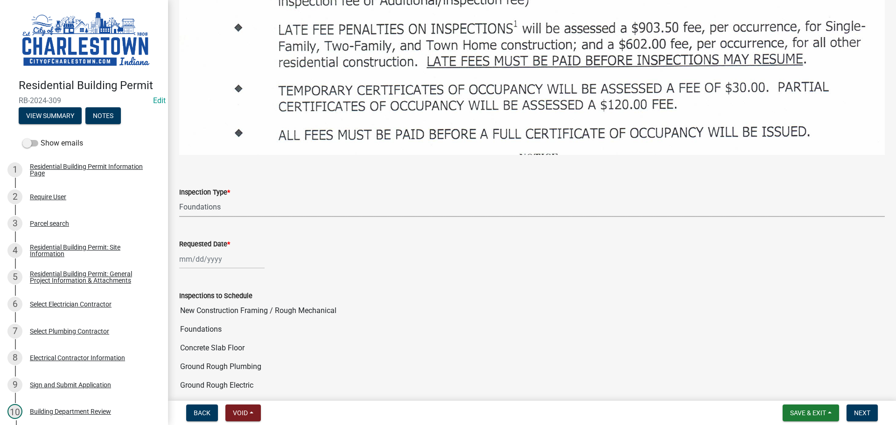
select select "2025"
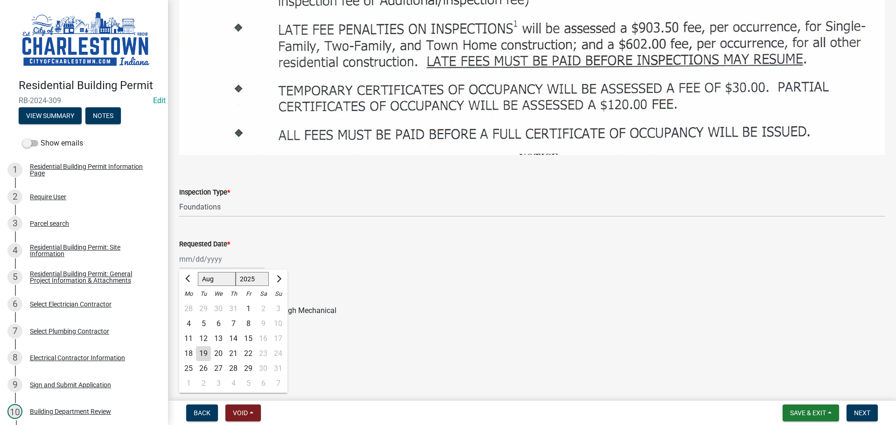
click at [249, 346] on div "22" at bounding box center [248, 353] width 15 height 15
type input "[DATE]"
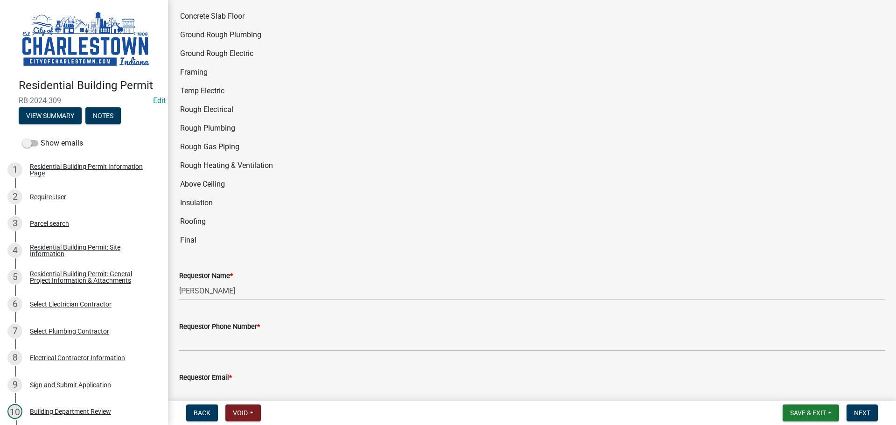
scroll to position [1820, 0]
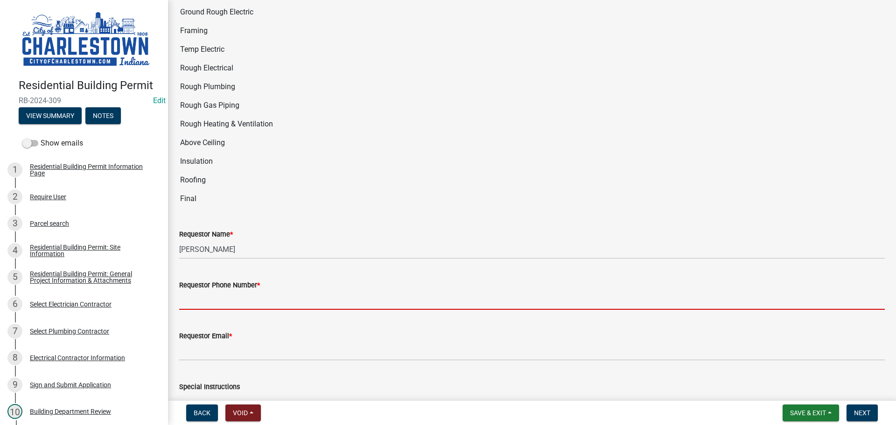
click at [230, 291] on input "Requestor Phone Number *" at bounding box center [532, 300] width 706 height 19
type input "5025233650"
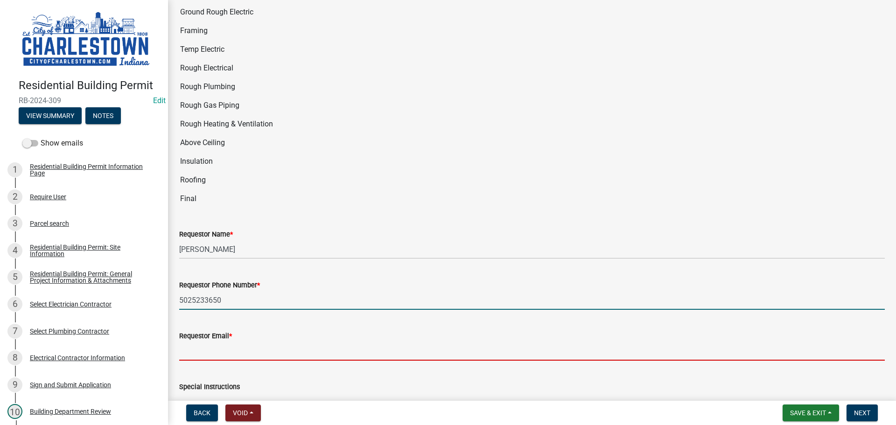
type input "[EMAIL_ADDRESS][DOMAIN_NAME]"
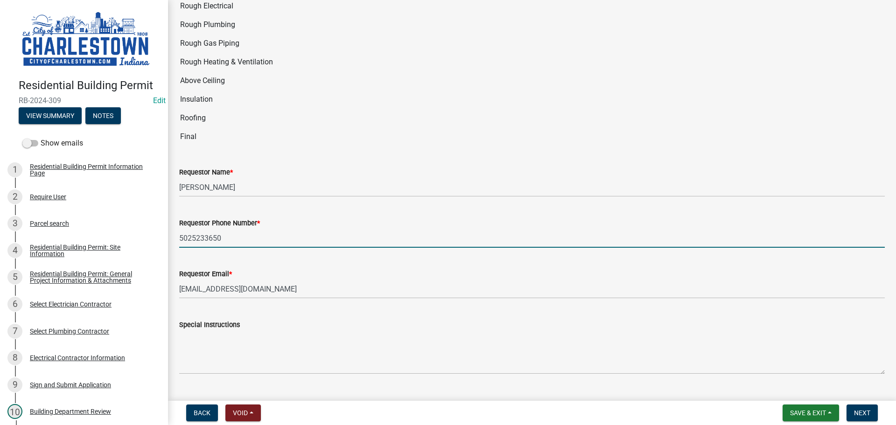
scroll to position [1888, 0]
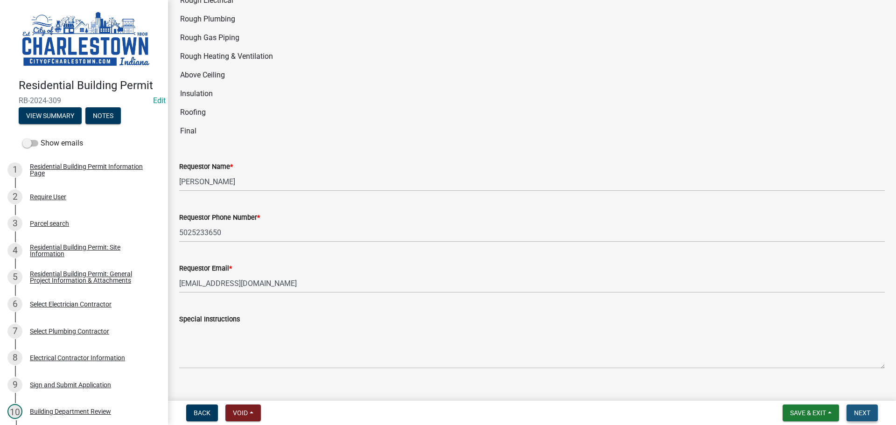
click at [854, 415] on span "Next" at bounding box center [862, 412] width 16 height 7
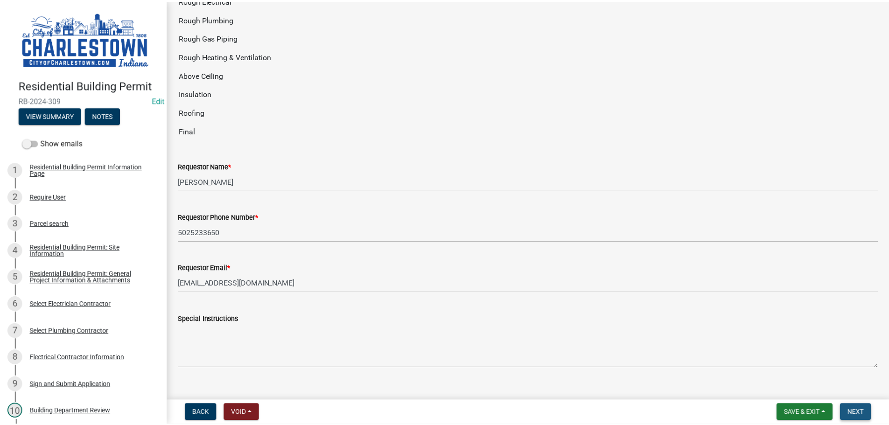
scroll to position [0, 0]
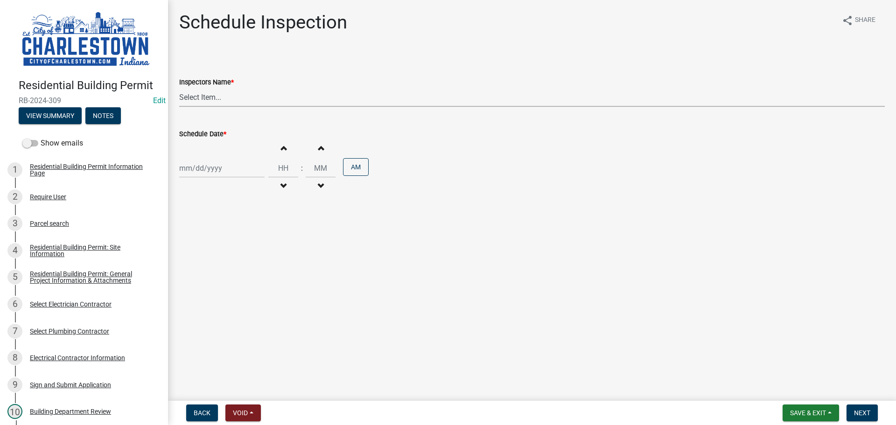
click at [210, 101] on select "Select Item... [PERSON_NAME] ([PERSON_NAME]) [PERSON_NAME] ([PERSON_NAME]) [PER…" at bounding box center [532, 97] width 706 height 19
select select "63e5a778-15f7-4a13-aba2-a6e5541a0fb3"
click at [179, 88] on select "Select Item... [PERSON_NAME] ([PERSON_NAME]) [PERSON_NAME] ([PERSON_NAME]) [PER…" at bounding box center [532, 97] width 706 height 19
click at [194, 171] on div at bounding box center [221, 168] width 85 height 19
select select "8"
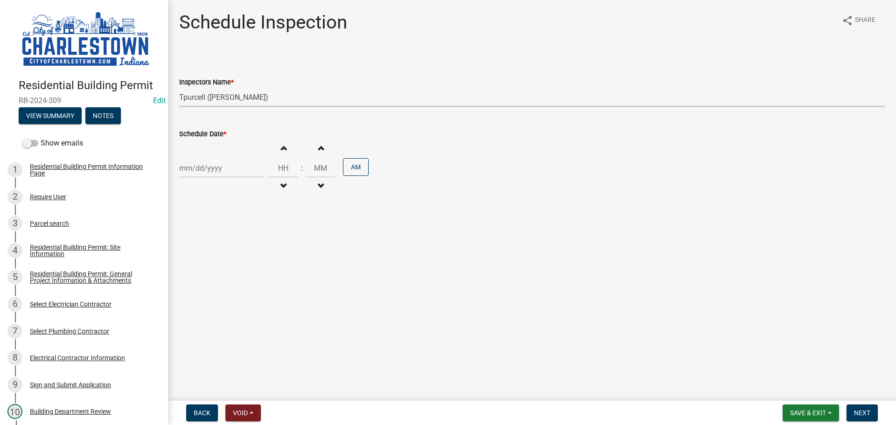
select select "2025"
click at [251, 266] on div "22" at bounding box center [248, 262] width 15 height 15
type input "[DATE]"
click at [279, 152] on button "Increment hours" at bounding box center [283, 148] width 20 height 17
type input "01"
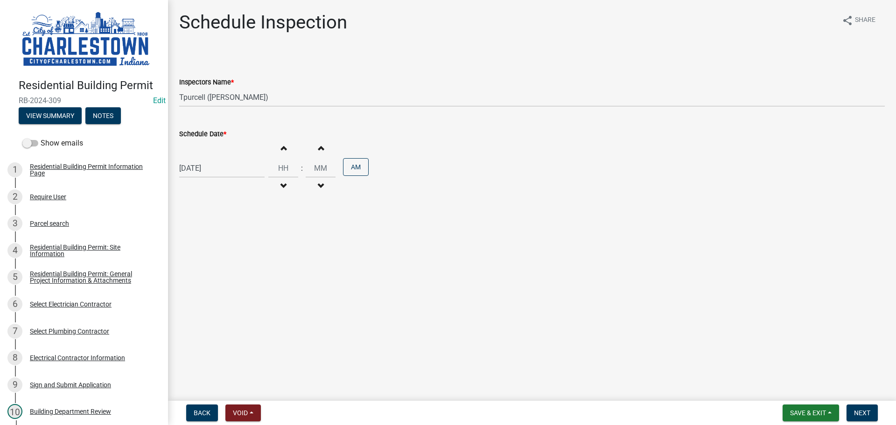
type input "00"
click at [352, 168] on button "AM" at bounding box center [356, 167] width 26 height 18
click at [859, 416] on span "Next" at bounding box center [862, 412] width 16 height 7
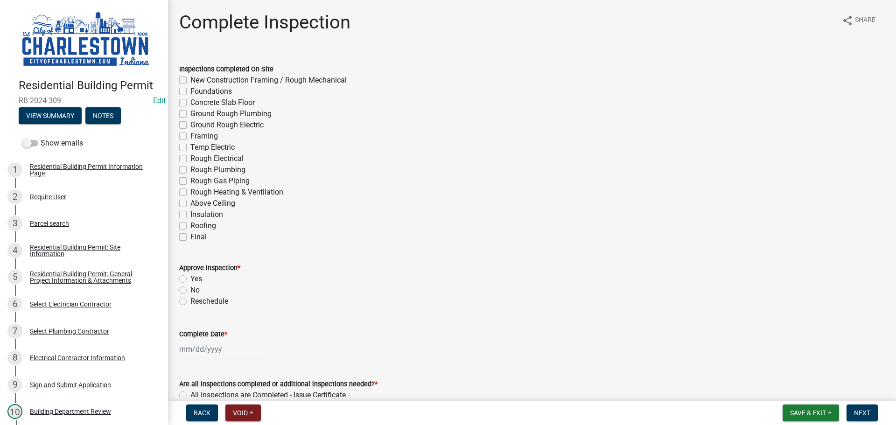
click at [190, 89] on label "Foundations" at bounding box center [211, 91] width 42 height 11
click at [190, 89] on input "Foundations" at bounding box center [193, 89] width 6 height 6
checkbox input "true"
checkbox input "false"
checkbox input "true"
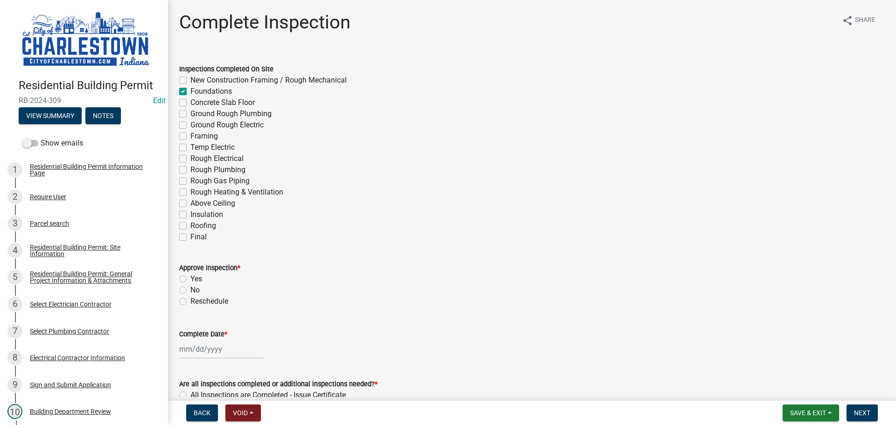
checkbox input "false"
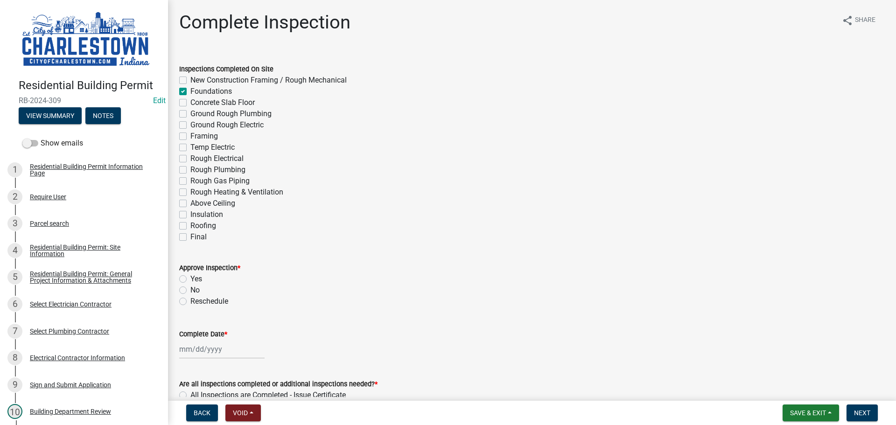
checkbox input "false"
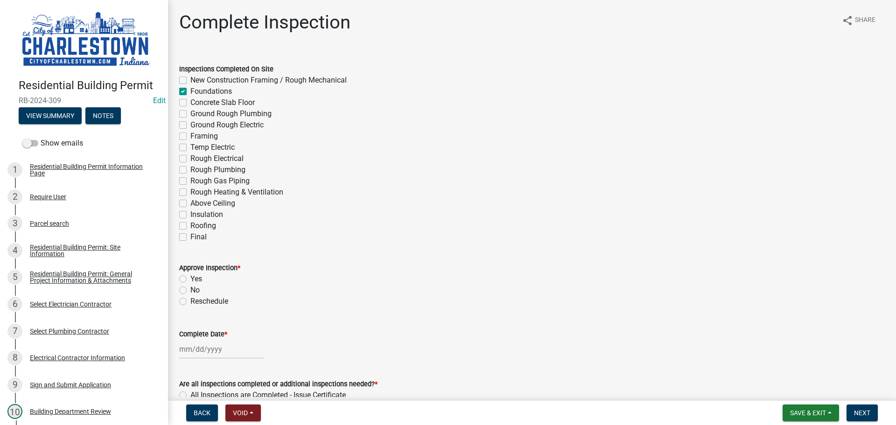
checkbox input "false"
click at [809, 414] on span "Save & Exit" at bounding box center [808, 412] width 36 height 7
click at [795, 388] on button "Save & Exit" at bounding box center [801, 389] width 75 height 22
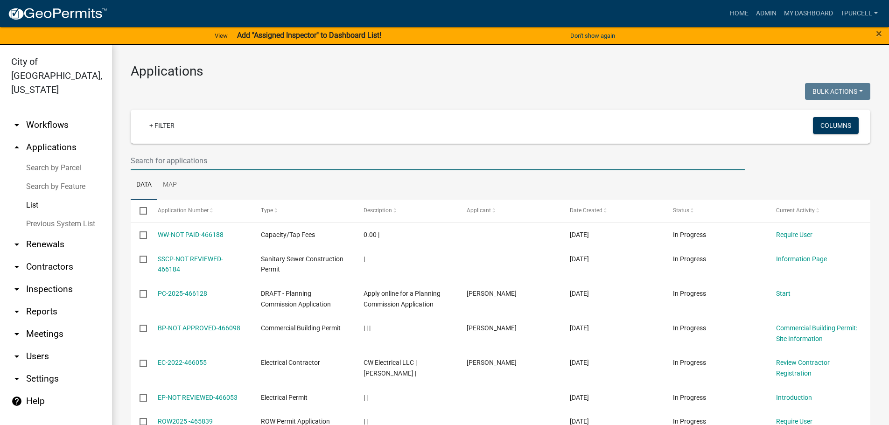
click at [244, 165] on input "text" at bounding box center [438, 160] width 614 height 19
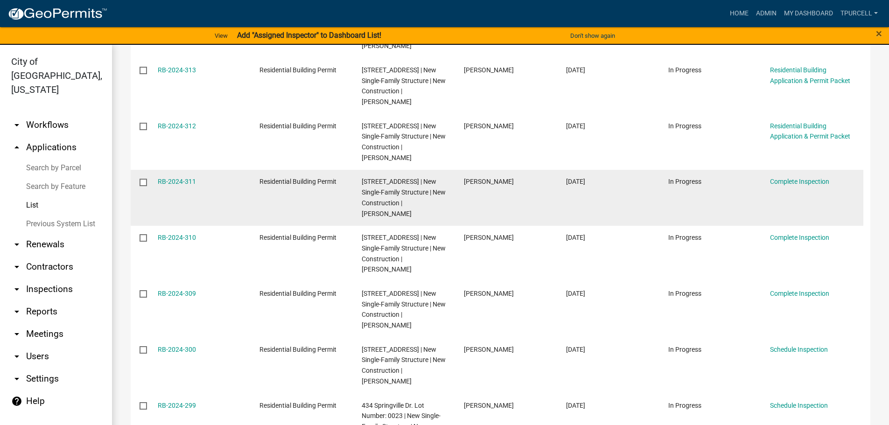
scroll to position [373, 0]
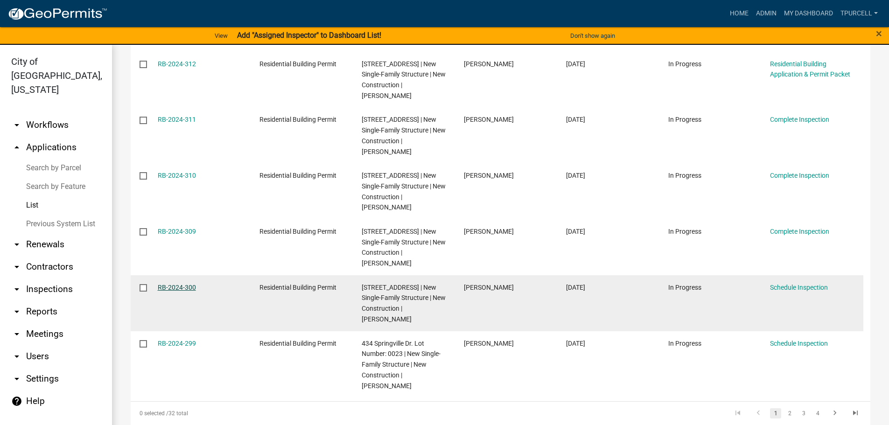
type input "springville"
click at [174, 291] on link "RB-2024-300" at bounding box center [177, 287] width 38 height 7
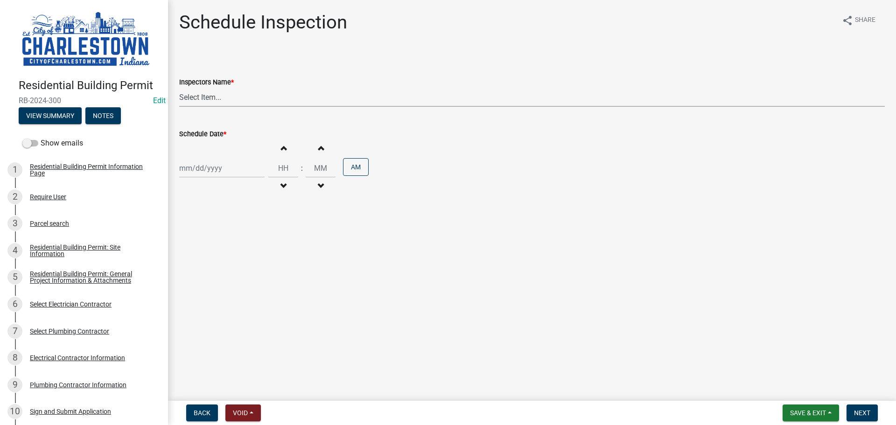
click at [217, 98] on select "Select Item... [PERSON_NAME] ([PERSON_NAME]) [PERSON_NAME] ([PERSON_NAME]) [PER…" at bounding box center [532, 97] width 706 height 19
select select "63e5a778-15f7-4a13-aba2-a6e5541a0fb3"
click at [179, 88] on select "Select Item... [PERSON_NAME] ([PERSON_NAME]) [PERSON_NAME] ([PERSON_NAME]) [PER…" at bounding box center [532, 97] width 706 height 19
select select "8"
select select "2025"
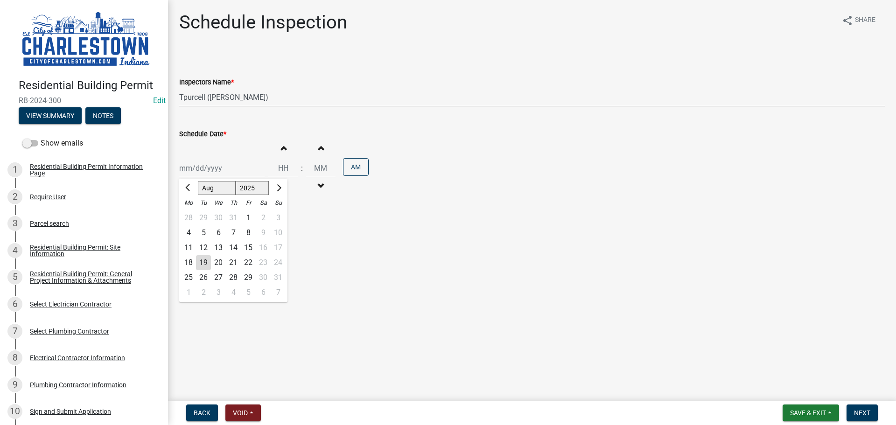
click at [208, 169] on div "[PERSON_NAME] Feb Mar Apr [PERSON_NAME][DATE] Oct Nov [DATE] 1526 1527 1528 152…" at bounding box center [221, 168] width 85 height 19
click at [217, 264] on div "20" at bounding box center [218, 262] width 15 height 15
type input "[DATE]"
select select "8"
select select "2025"
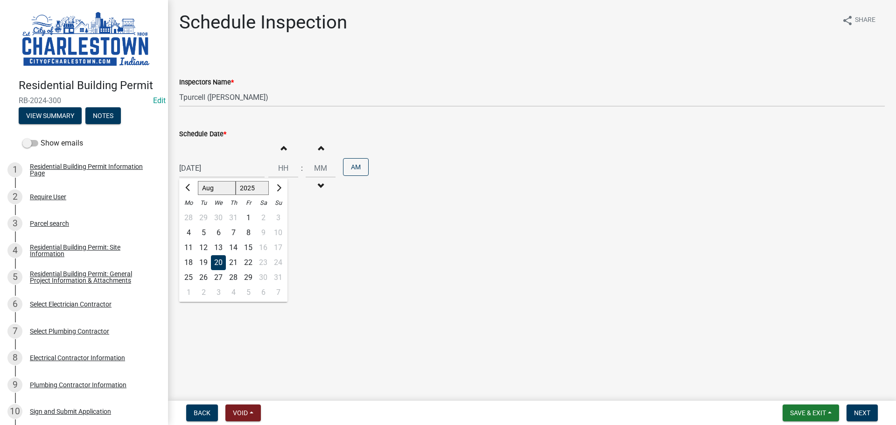
click at [196, 167] on input "[DATE]" at bounding box center [221, 168] width 85 height 19
click at [247, 265] on div "22" at bounding box center [248, 262] width 15 height 15
type input "[DATE]"
click at [282, 151] on button "Increment hours" at bounding box center [283, 148] width 20 height 17
type input "01"
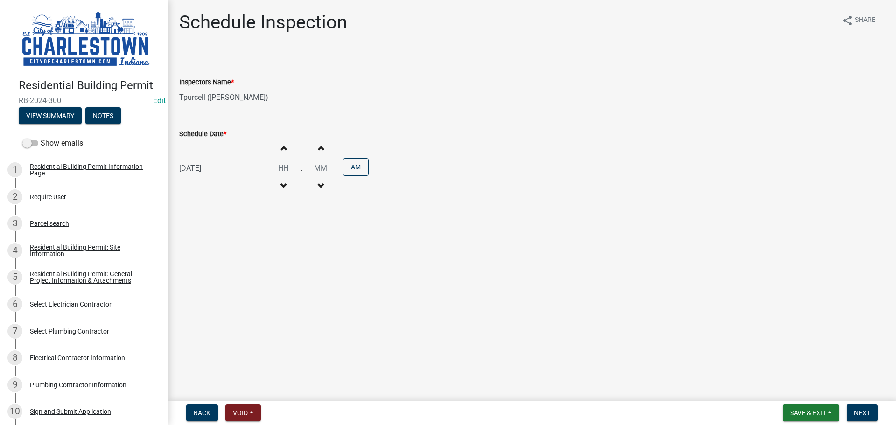
type input "00"
click at [281, 182] on span "button" at bounding box center [283, 185] width 5 height 7
type input "12"
click at [349, 165] on button "AM" at bounding box center [356, 167] width 26 height 18
click at [860, 417] on span "Next" at bounding box center [862, 412] width 16 height 7
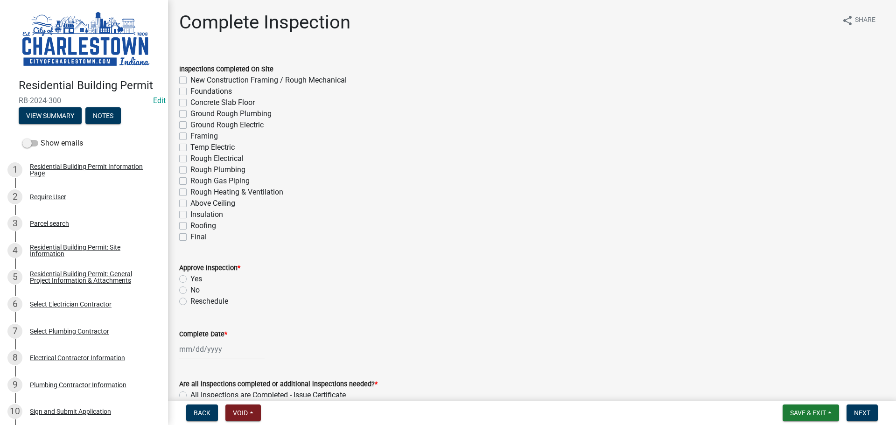
click at [190, 115] on label "Ground Rough Plumbing" at bounding box center [230, 113] width 81 height 11
click at [190, 114] on input "Ground Rough Plumbing" at bounding box center [193, 111] width 6 height 6
checkbox input "true"
checkbox input "false"
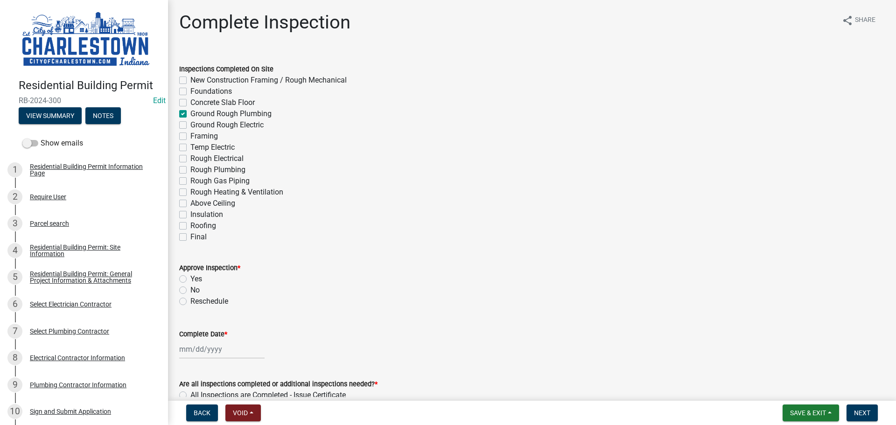
checkbox input "false"
checkbox input "true"
checkbox input "false"
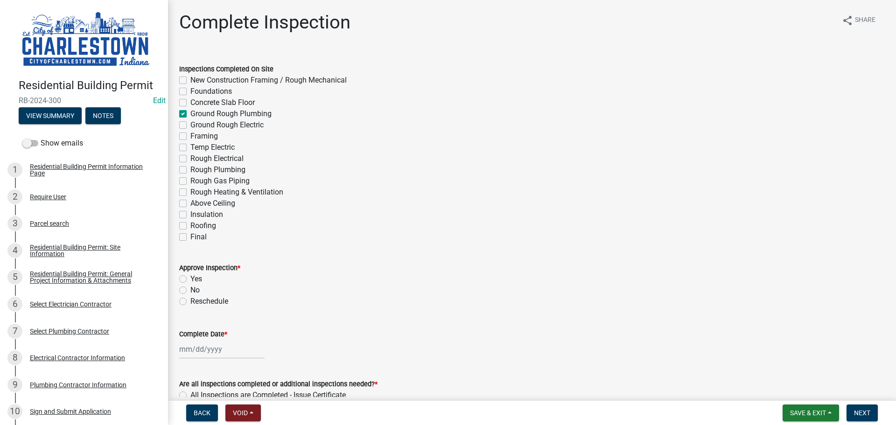
checkbox input "false"
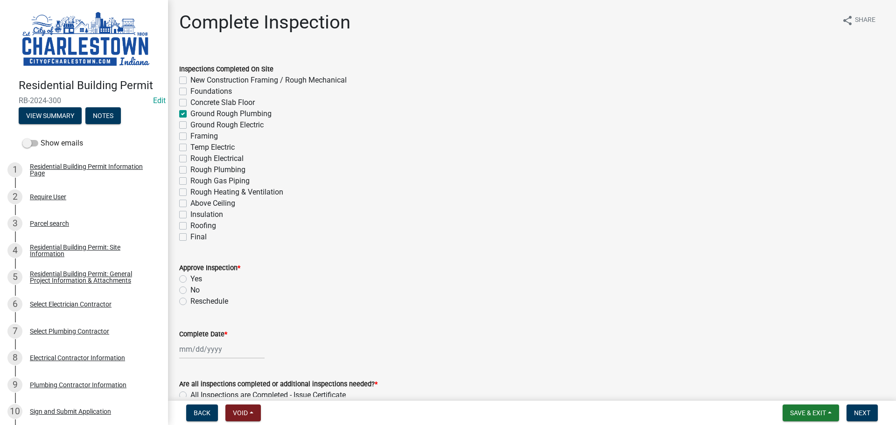
checkbox input "false"
click at [864, 414] on span "Next" at bounding box center [862, 412] width 16 height 7
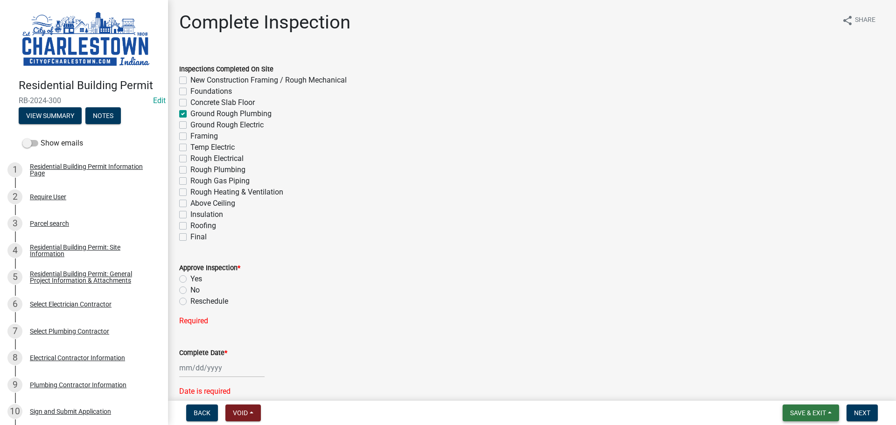
click at [805, 408] on button "Save & Exit" at bounding box center [811, 413] width 56 height 17
click at [794, 391] on button "Save & Exit" at bounding box center [801, 389] width 75 height 22
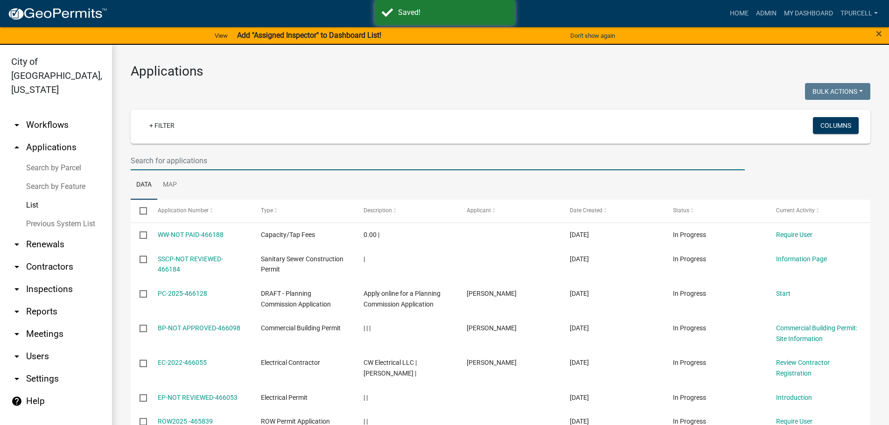
click at [171, 159] on input "text" at bounding box center [438, 160] width 614 height 19
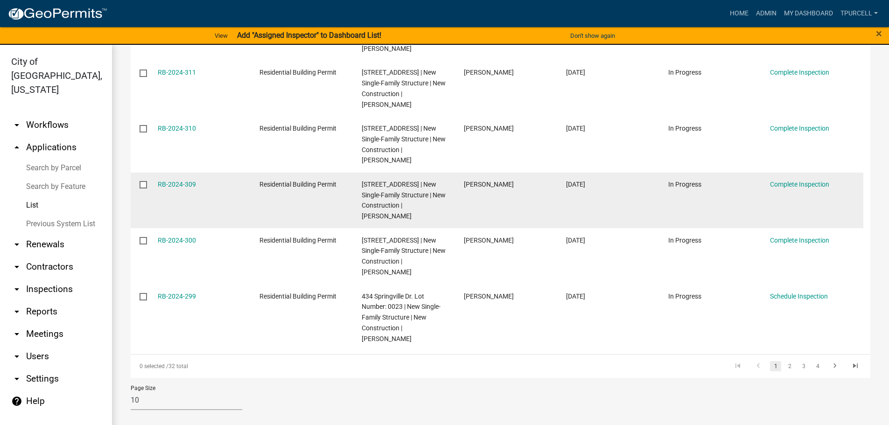
scroll to position [467, 0]
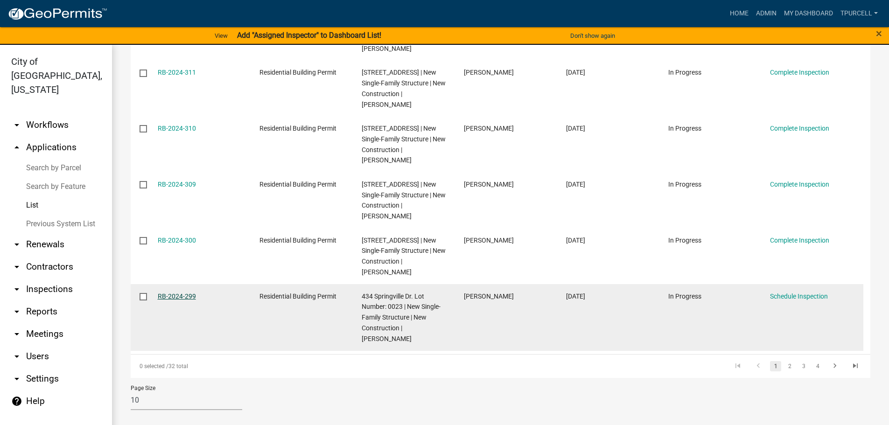
type input "springville"
click at [181, 300] on link "RB-2024-299" at bounding box center [177, 296] width 38 height 7
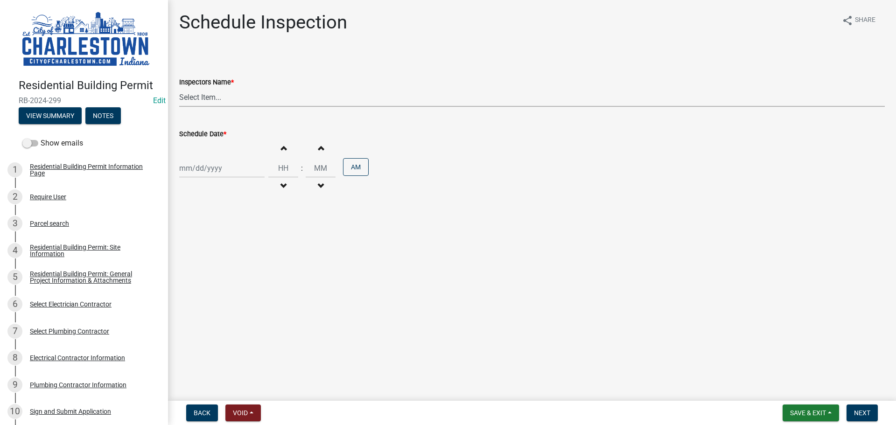
click at [204, 96] on select "Select Item... [PERSON_NAME] ([PERSON_NAME]) [PERSON_NAME] ([PERSON_NAME]) [PER…" at bounding box center [532, 97] width 706 height 19
select select "63e5a778-15f7-4a13-aba2-a6e5541a0fb3"
click at [179, 88] on select "Select Item... [PERSON_NAME] ([PERSON_NAME]) [PERSON_NAME] ([PERSON_NAME]) [PER…" at bounding box center [532, 97] width 706 height 19
click at [199, 173] on div at bounding box center [221, 168] width 85 height 19
select select "8"
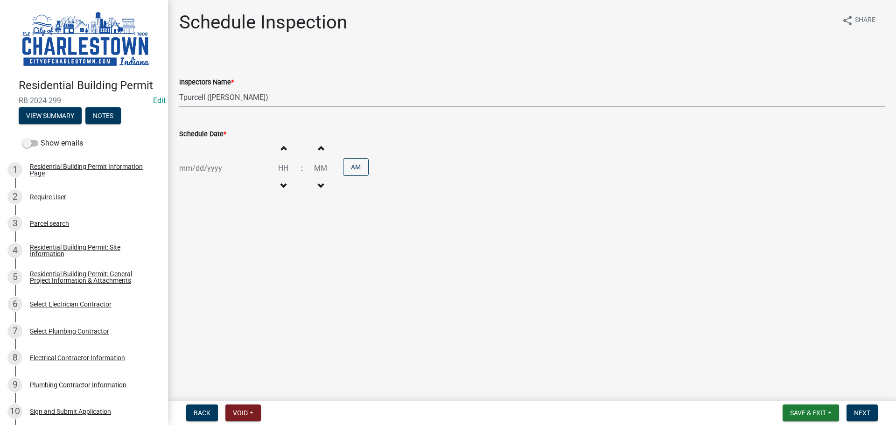
select select "2025"
click at [247, 261] on div "22" at bounding box center [248, 262] width 15 height 15
type input "[DATE]"
click at [278, 154] on button "Increment hours" at bounding box center [283, 148] width 20 height 17
type input "01"
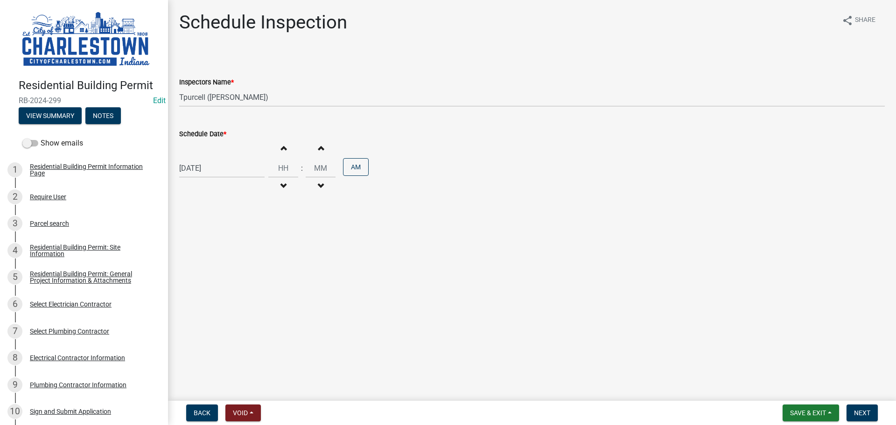
type input "00"
click at [281, 185] on span "button" at bounding box center [283, 185] width 5 height 7
type input "12"
click at [348, 168] on button "AM" at bounding box center [356, 167] width 26 height 18
click at [867, 413] on span "Next" at bounding box center [862, 412] width 16 height 7
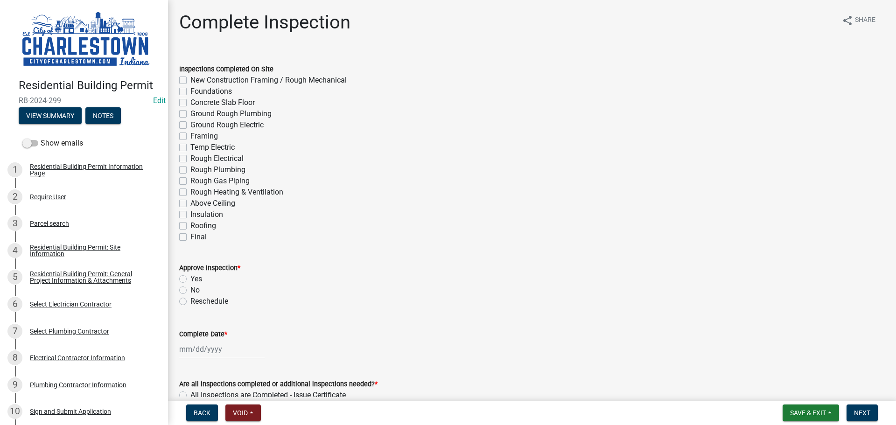
click at [190, 93] on label "Foundations" at bounding box center [211, 91] width 42 height 11
click at [190, 92] on input "Foundations" at bounding box center [193, 89] width 6 height 6
checkbox input "true"
checkbox input "false"
checkbox input "true"
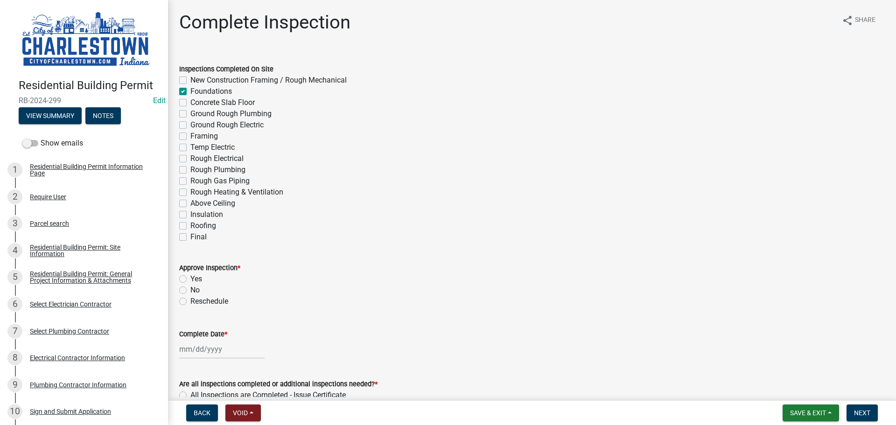
checkbox input "false"
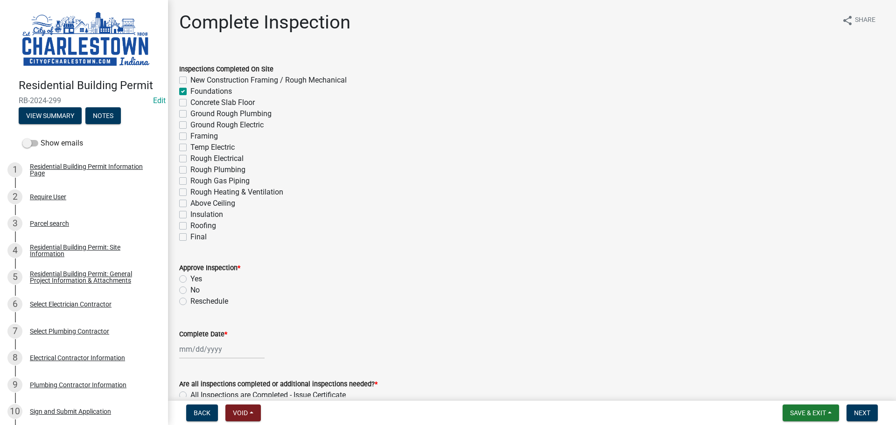
checkbox input "false"
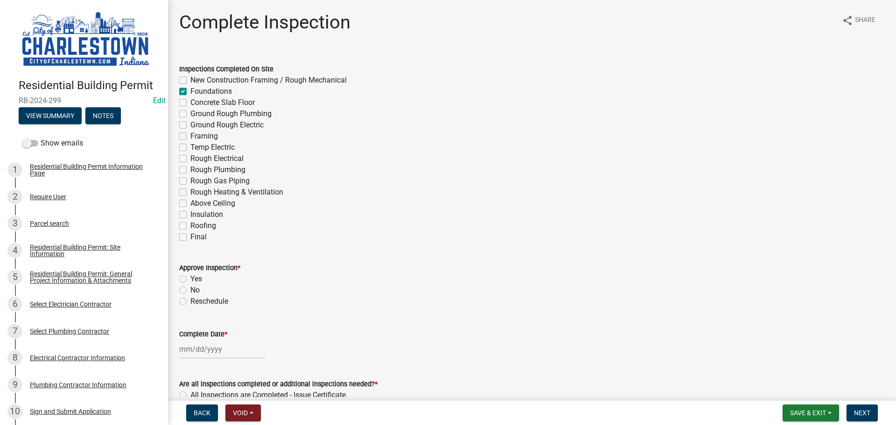
checkbox input "false"
click at [190, 113] on label "Ground Rough Plumbing" at bounding box center [230, 113] width 81 height 11
click at [190, 113] on input "Ground Rough Plumbing" at bounding box center [193, 111] width 6 height 6
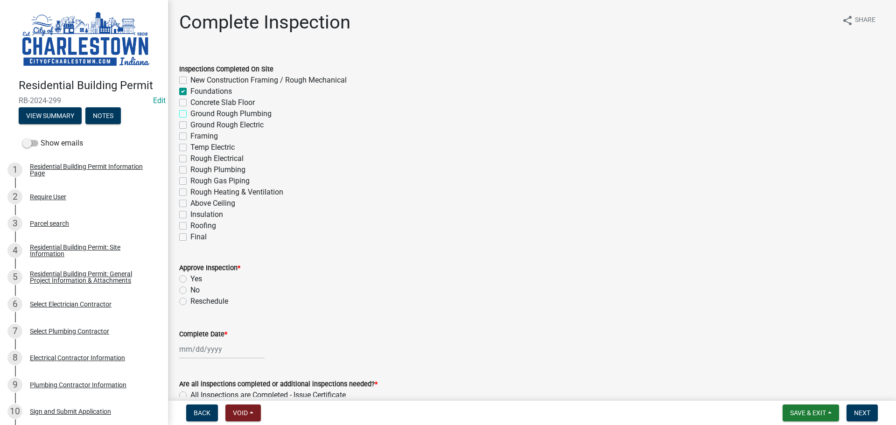
checkbox input "true"
checkbox input "false"
checkbox input "true"
checkbox input "false"
checkbox input "true"
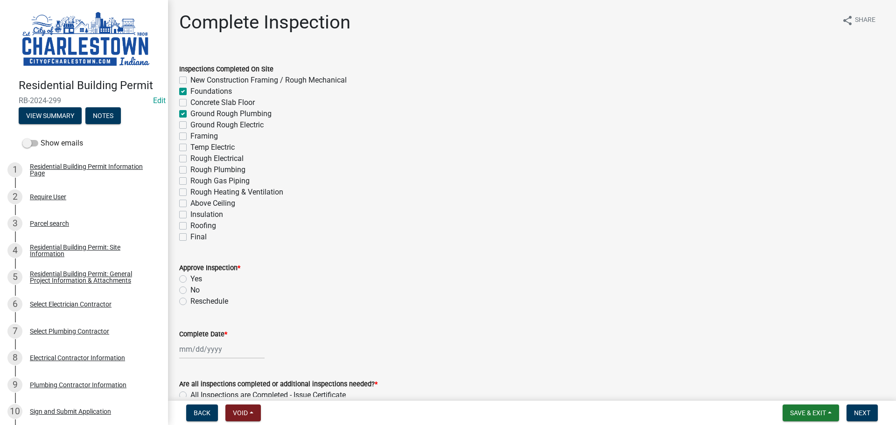
checkbox input "false"
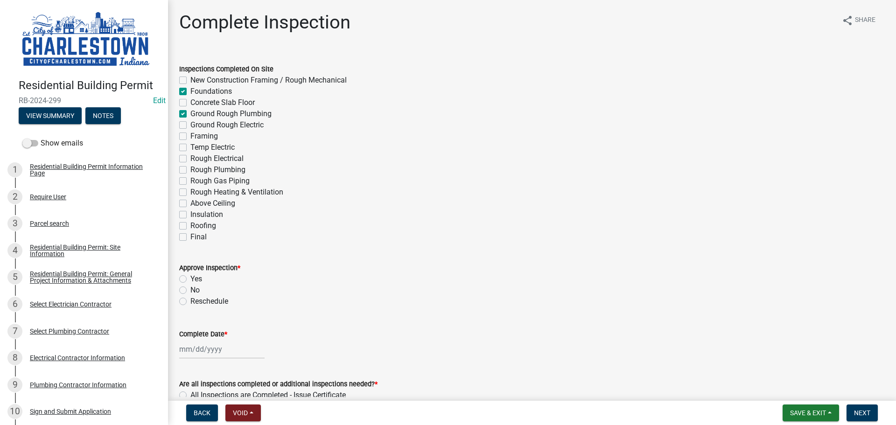
checkbox input "false"
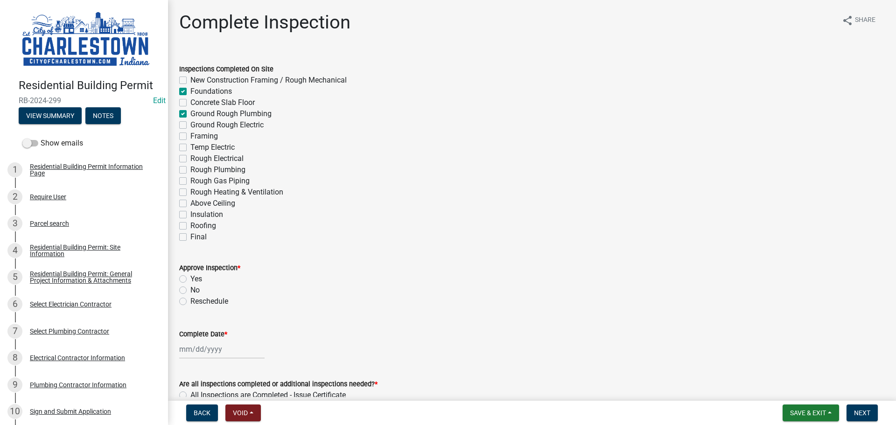
checkbox input "false"
click at [190, 92] on label "Foundations" at bounding box center [211, 91] width 42 height 11
click at [190, 92] on input "Foundations" at bounding box center [193, 89] width 6 height 6
checkbox input "false"
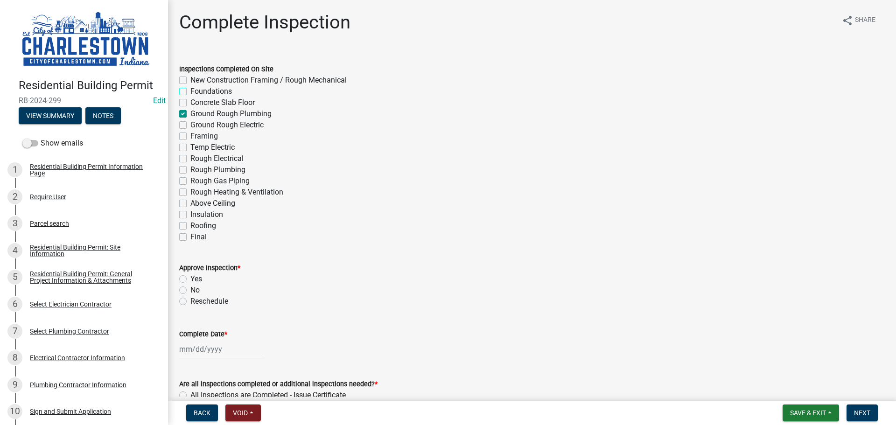
checkbox input "false"
checkbox input "true"
checkbox input "false"
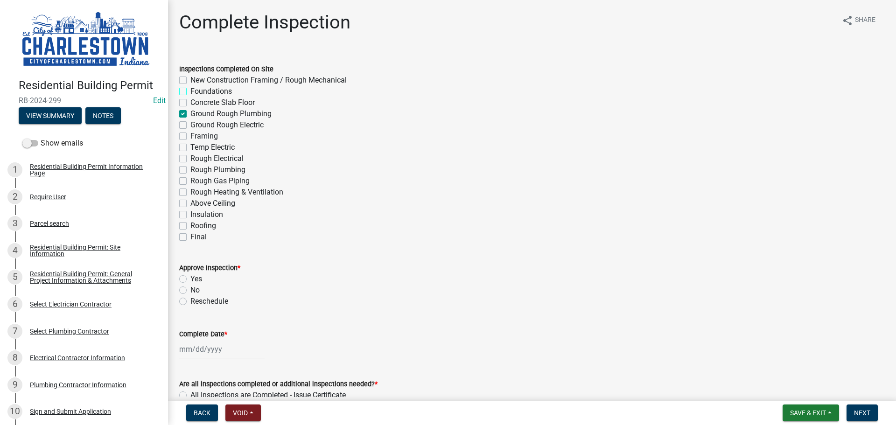
checkbox input "false"
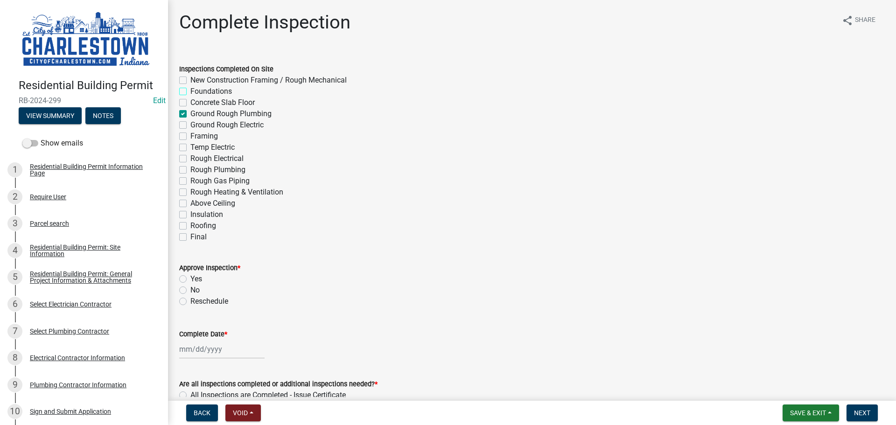
checkbox input "false"
click at [803, 409] on span "Save & Exit" at bounding box center [808, 412] width 36 height 7
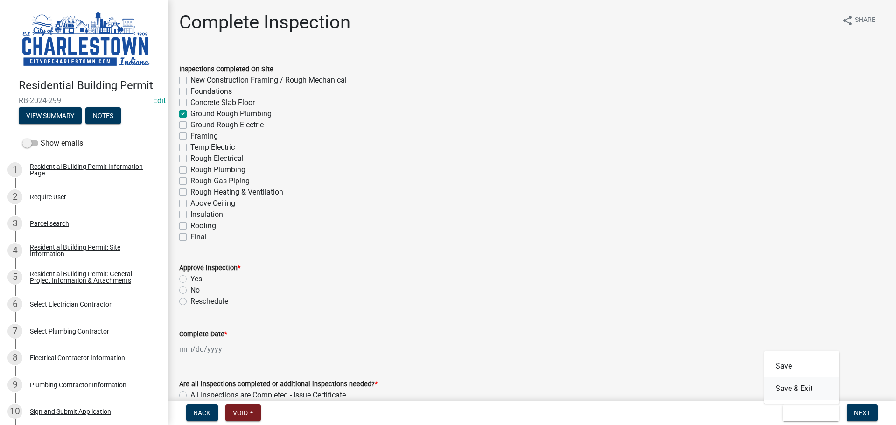
click at [790, 386] on button "Save & Exit" at bounding box center [801, 389] width 75 height 22
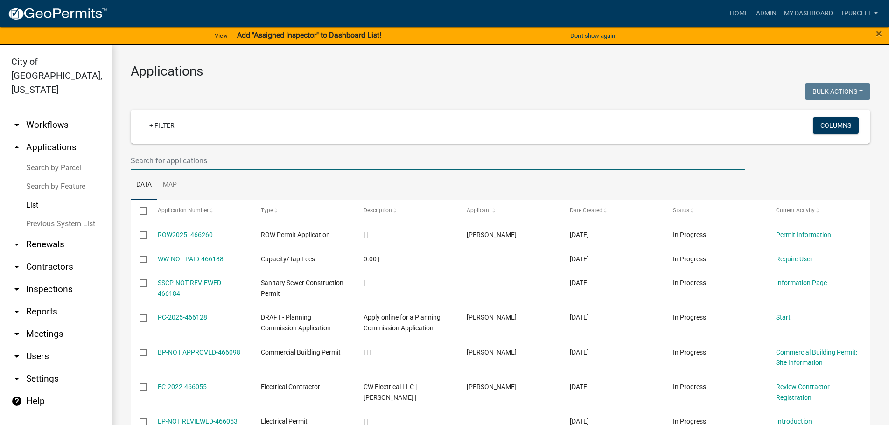
click at [196, 165] on input "text" at bounding box center [438, 160] width 614 height 19
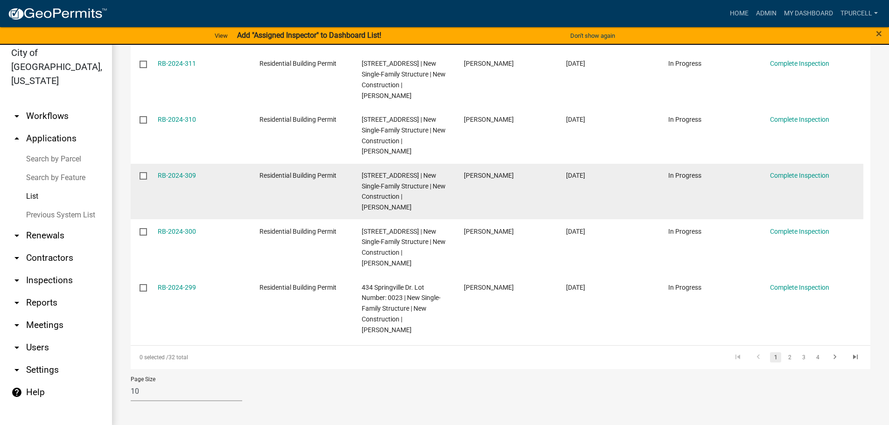
scroll to position [11, 0]
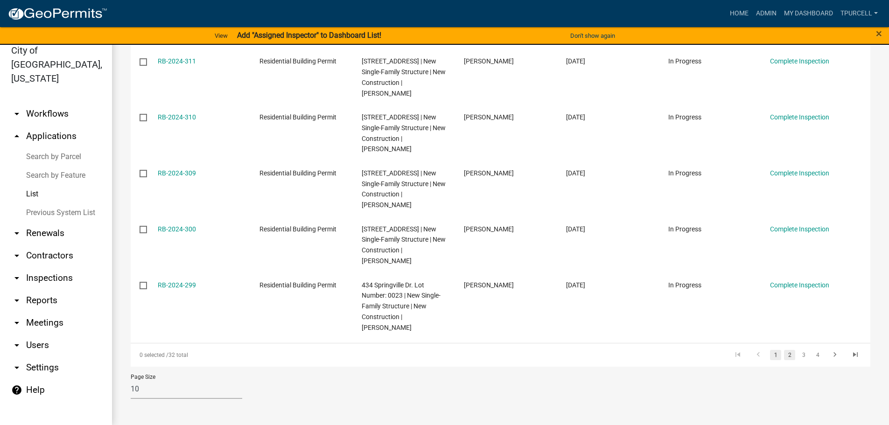
type input "springville"
click at [784, 355] on link "2" at bounding box center [789, 355] width 11 height 10
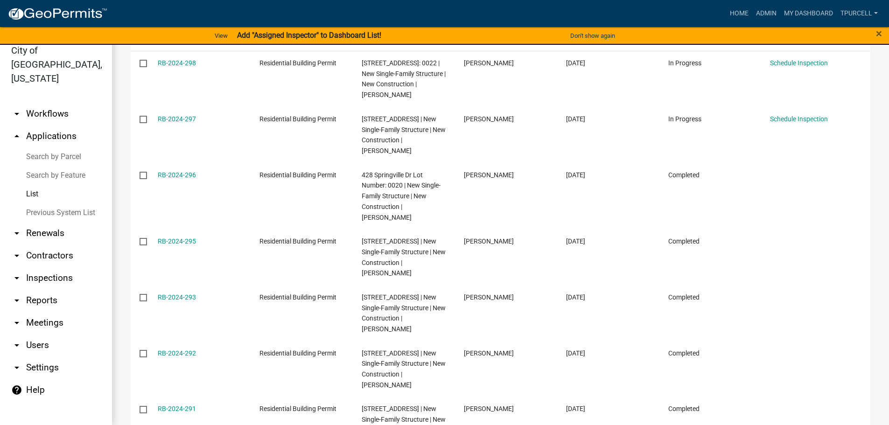
scroll to position [132, 0]
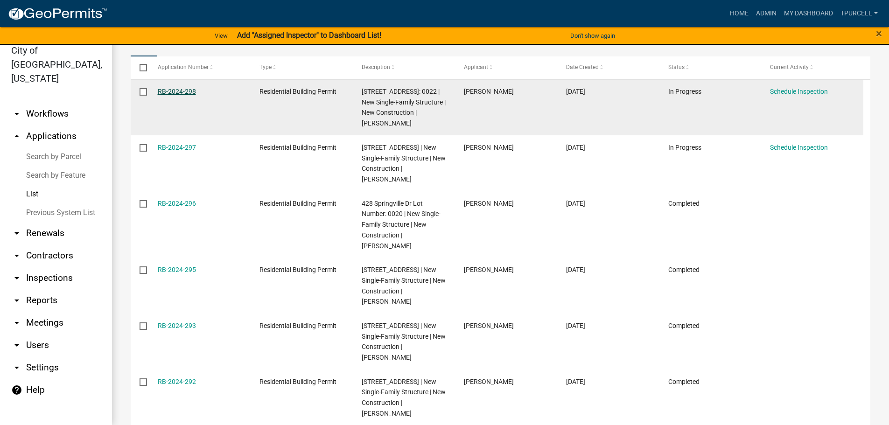
click at [182, 89] on link "RB-2024-298" at bounding box center [177, 91] width 38 height 7
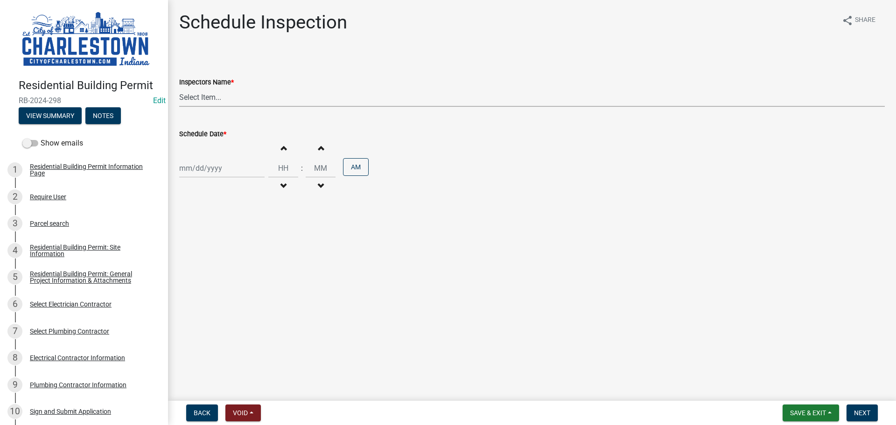
click at [211, 93] on select "Select Item... [PERSON_NAME] ([PERSON_NAME]) [PERSON_NAME] ([PERSON_NAME]) [PER…" at bounding box center [532, 97] width 706 height 19
select select "63e5a778-15f7-4a13-aba2-a6e5541a0fb3"
click at [179, 88] on select "Select Item... [PERSON_NAME] ([PERSON_NAME]) [PERSON_NAME] ([PERSON_NAME]) [PER…" at bounding box center [532, 97] width 706 height 19
click at [201, 172] on div at bounding box center [221, 168] width 85 height 19
select select "8"
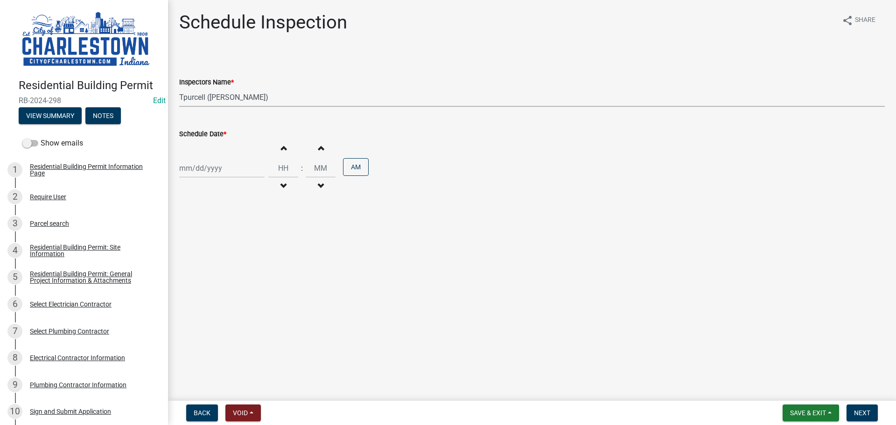
select select "2025"
click at [218, 263] on div "20" at bounding box center [218, 262] width 15 height 15
type input "[DATE]"
click at [281, 150] on span "button" at bounding box center [283, 147] width 5 height 7
type input "01"
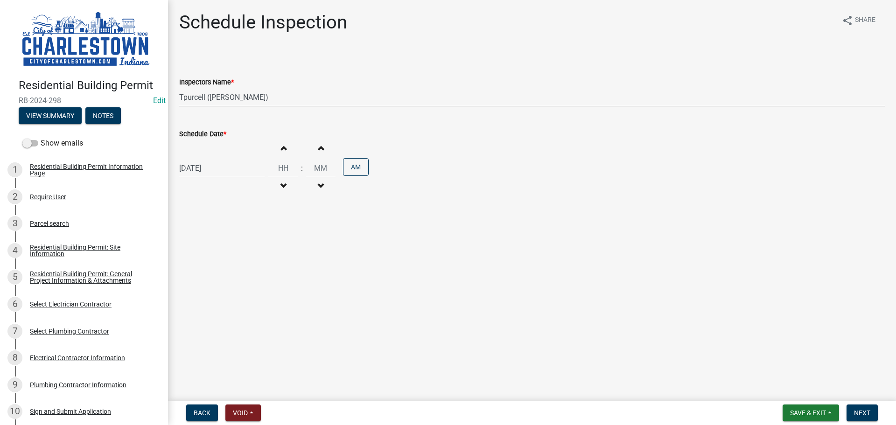
type input "00"
click at [281, 182] on span "button" at bounding box center [283, 185] width 5 height 7
type input "12"
click at [355, 168] on button "AM" at bounding box center [356, 167] width 26 height 18
click at [806, 413] on span "Save & Exit" at bounding box center [808, 412] width 36 height 7
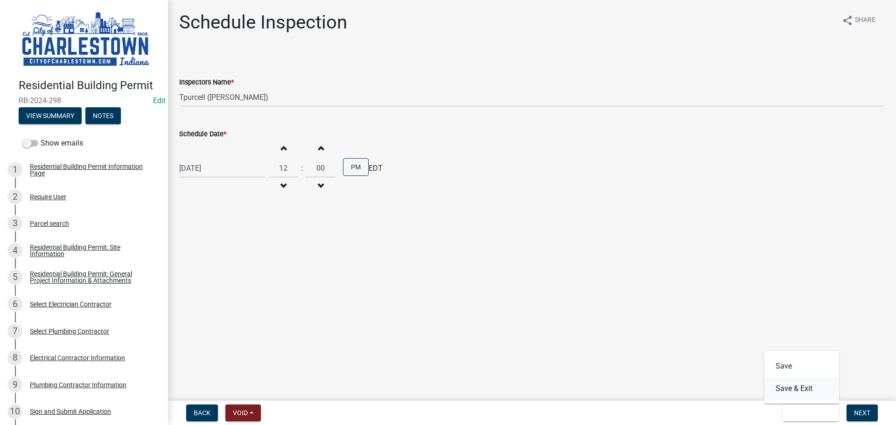
click at [785, 388] on button "Save & Exit" at bounding box center [801, 389] width 75 height 22
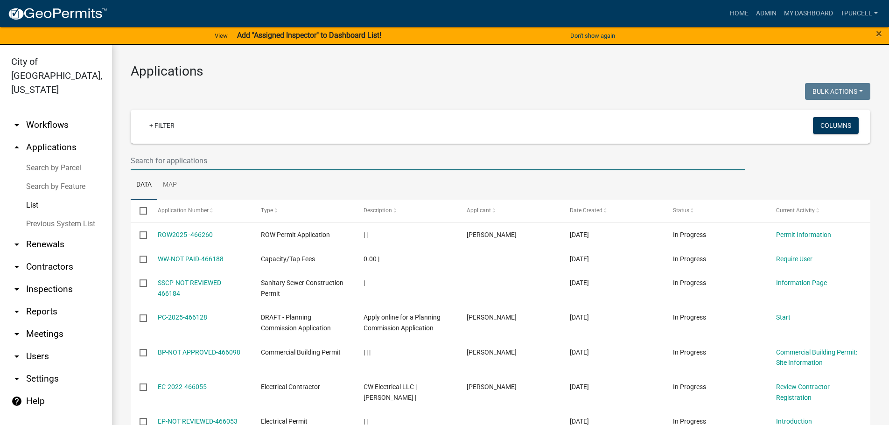
click at [287, 167] on input "text" at bounding box center [438, 160] width 614 height 19
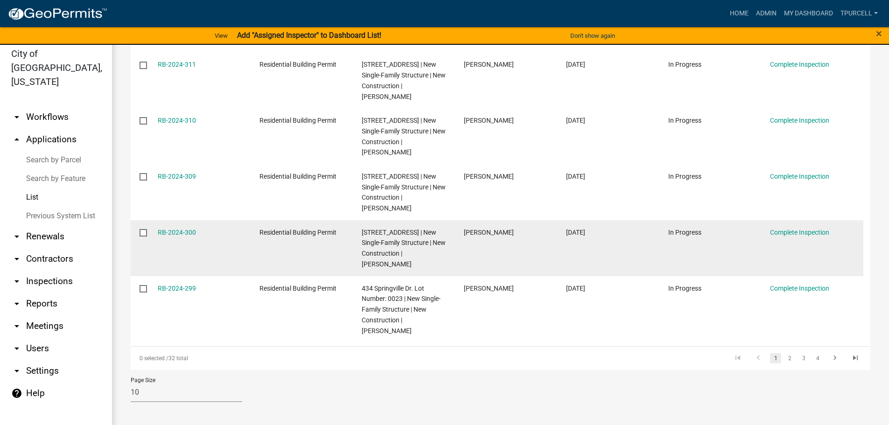
scroll to position [11, 0]
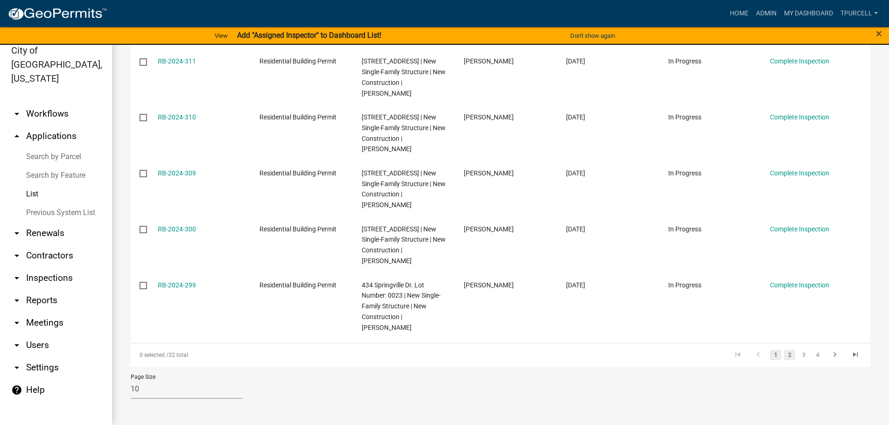
type input "springville"
click at [784, 357] on link "2" at bounding box center [789, 355] width 11 height 10
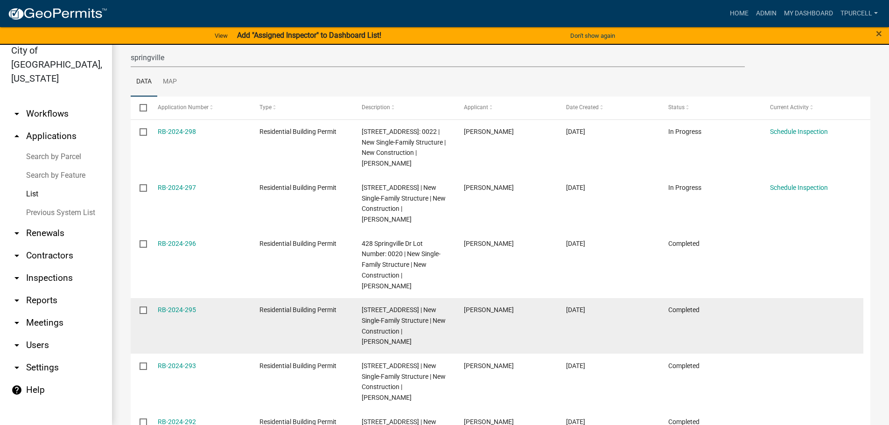
scroll to position [85, 0]
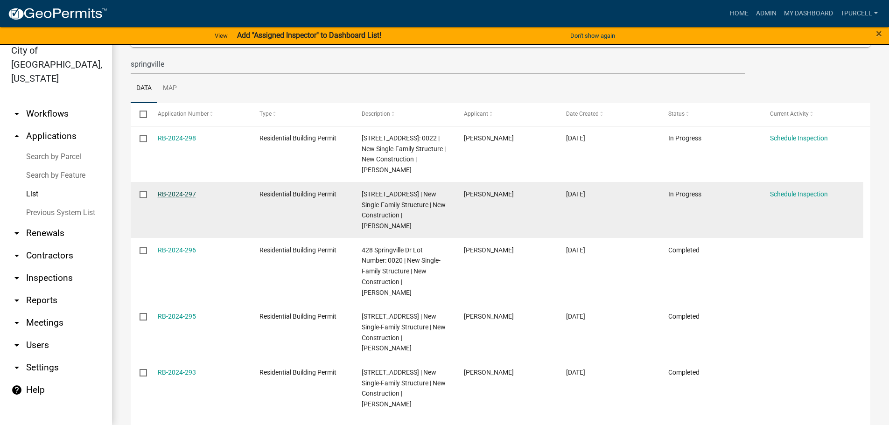
click at [167, 198] on link "RB-2024-297" at bounding box center [177, 193] width 38 height 7
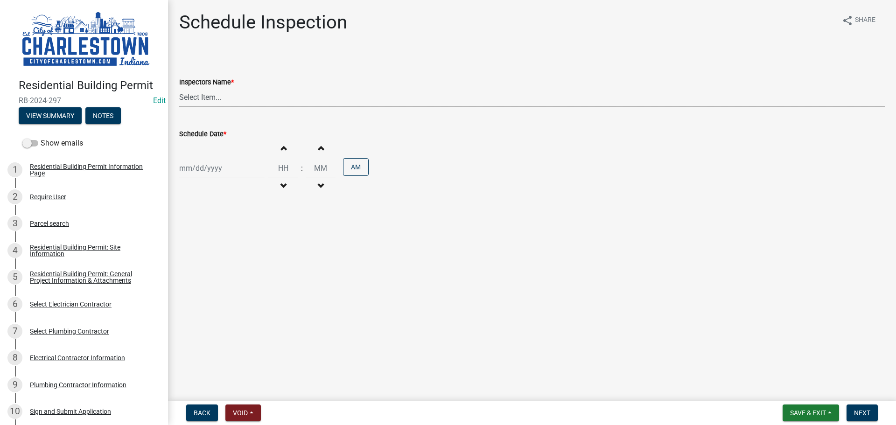
drag, startPoint x: 217, startPoint y: 98, endPoint x: 219, endPoint y: 105, distance: 7.8
click at [217, 98] on select "Select Item... [PERSON_NAME] ([PERSON_NAME]) [PERSON_NAME] ([PERSON_NAME]) [PER…" at bounding box center [532, 97] width 706 height 19
select select "63e5a778-15f7-4a13-aba2-a6e5541a0fb3"
click at [179, 88] on select "Select Item... [PERSON_NAME] ([PERSON_NAME]) [PERSON_NAME] ([PERSON_NAME]) [PER…" at bounding box center [532, 97] width 706 height 19
click at [219, 170] on div at bounding box center [221, 168] width 85 height 19
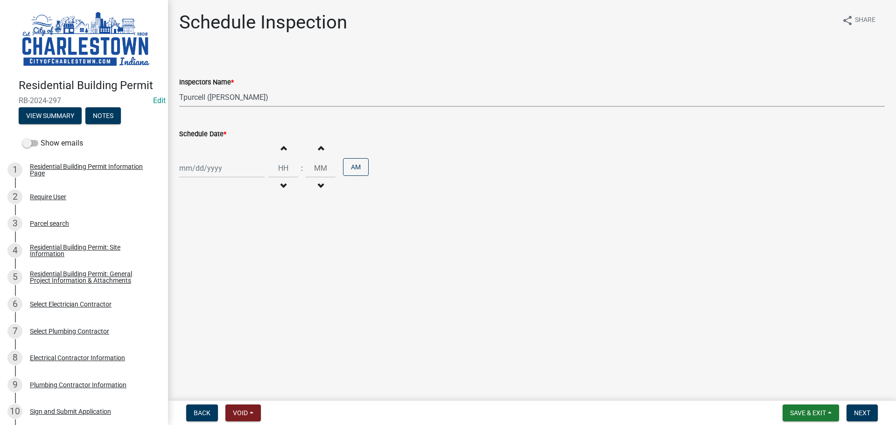
select select "8"
select select "2025"
click at [221, 263] on div "20" at bounding box center [218, 262] width 15 height 15
type input "[DATE]"
click at [281, 149] on span "button" at bounding box center [283, 147] width 5 height 7
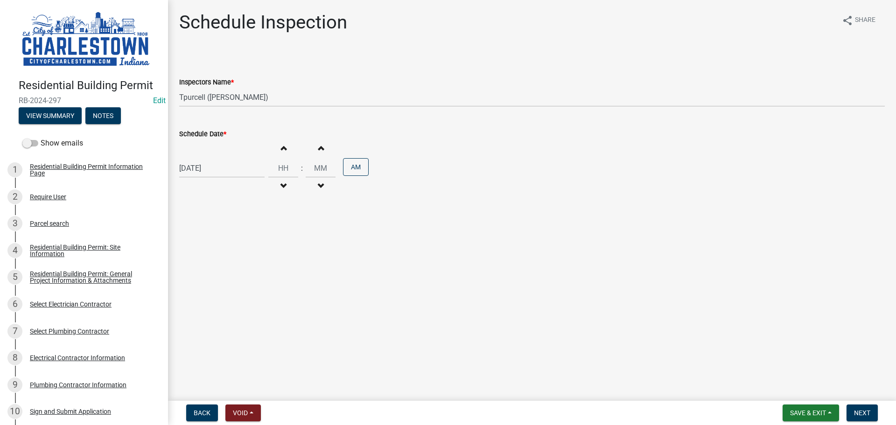
type input "01"
type input "00"
click at [276, 184] on button "Decrement hours" at bounding box center [283, 186] width 20 height 17
type input "12"
click at [358, 168] on button "AM" at bounding box center [356, 167] width 26 height 18
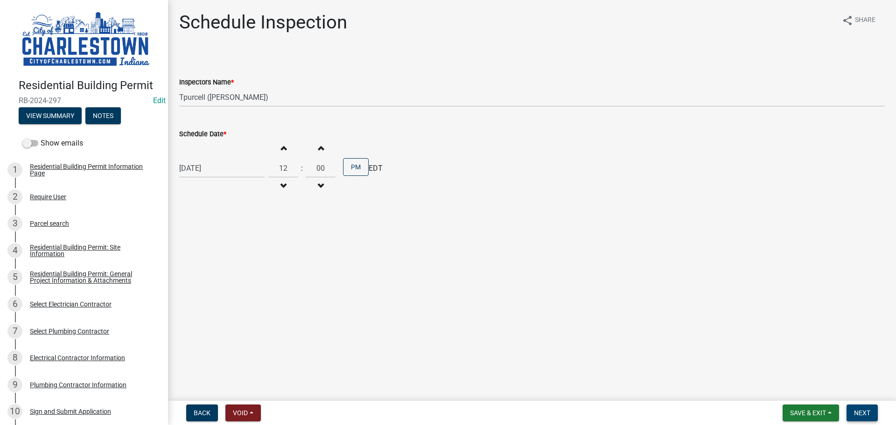
click at [859, 414] on span "Next" at bounding box center [862, 412] width 16 height 7
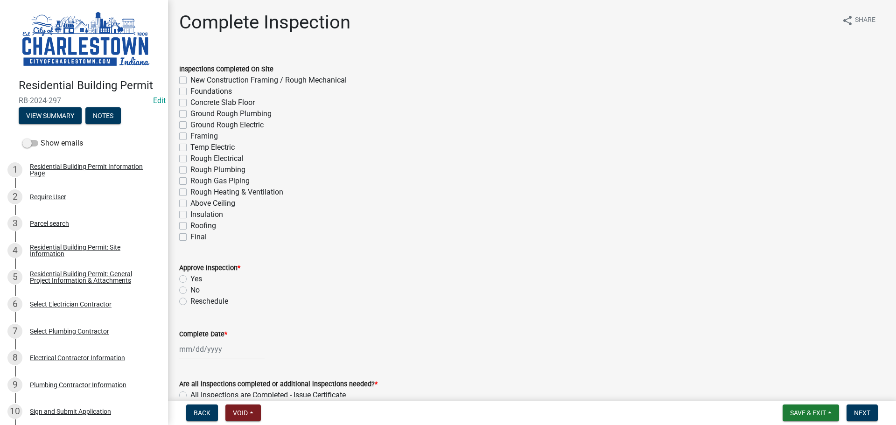
click at [190, 112] on label "Ground Rough Plumbing" at bounding box center [230, 113] width 81 height 11
click at [190, 112] on input "Ground Rough Plumbing" at bounding box center [193, 111] width 6 height 6
checkbox input "true"
checkbox input "false"
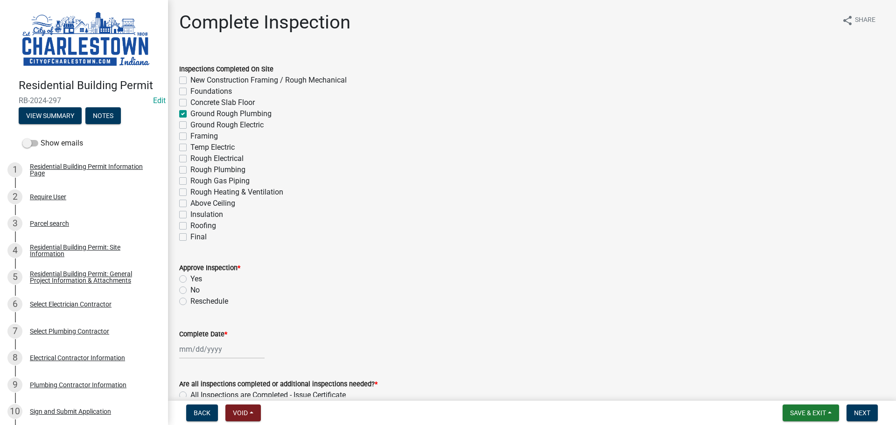
checkbox input "false"
checkbox input "true"
checkbox input "false"
click at [817, 412] on span "Save & Exit" at bounding box center [808, 412] width 36 height 7
click at [784, 389] on button "Save & Exit" at bounding box center [801, 389] width 75 height 22
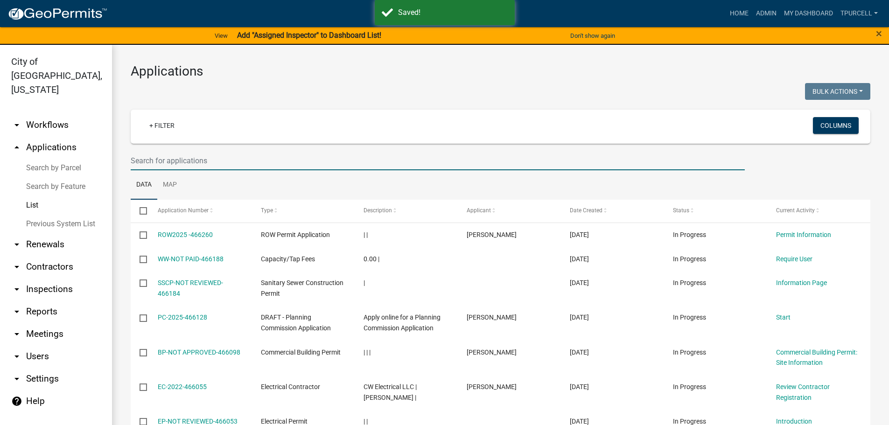
click at [224, 164] on input "text" at bounding box center [438, 160] width 614 height 19
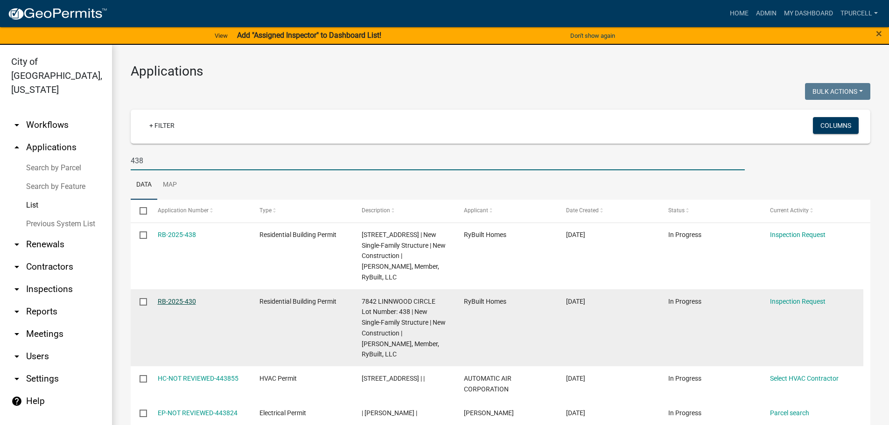
click at [182, 305] on link "RB-2025-430" at bounding box center [177, 301] width 38 height 7
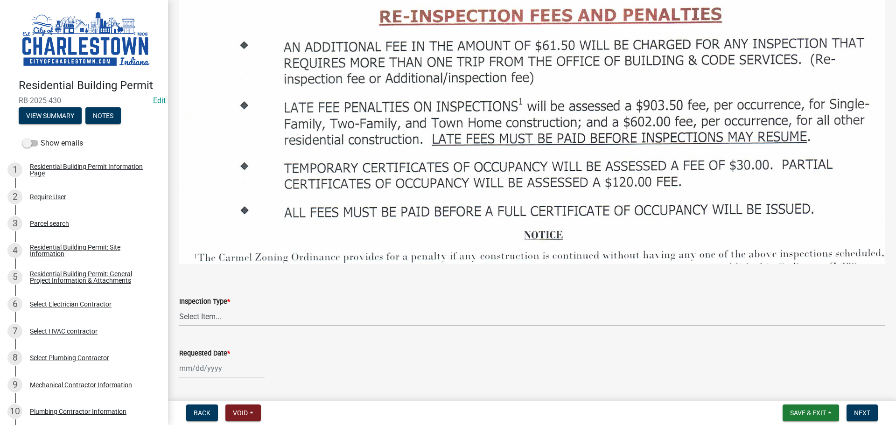
scroll to position [1307, 0]
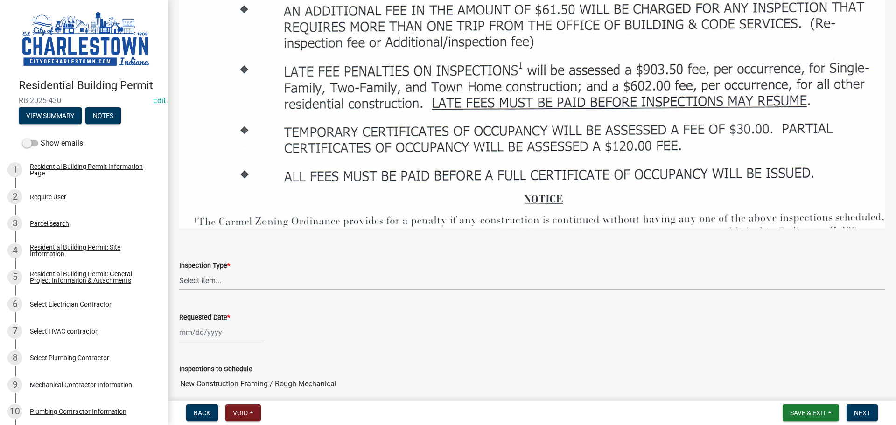
click at [206, 271] on select "Select Item... New Construction Framing / Rough Mechanical Foundations Concrete…" at bounding box center [532, 280] width 706 height 19
click at [179, 271] on select "Select Item... New Construction Framing / Rough Mechanical Foundations Concrete…" at bounding box center [532, 280] width 706 height 19
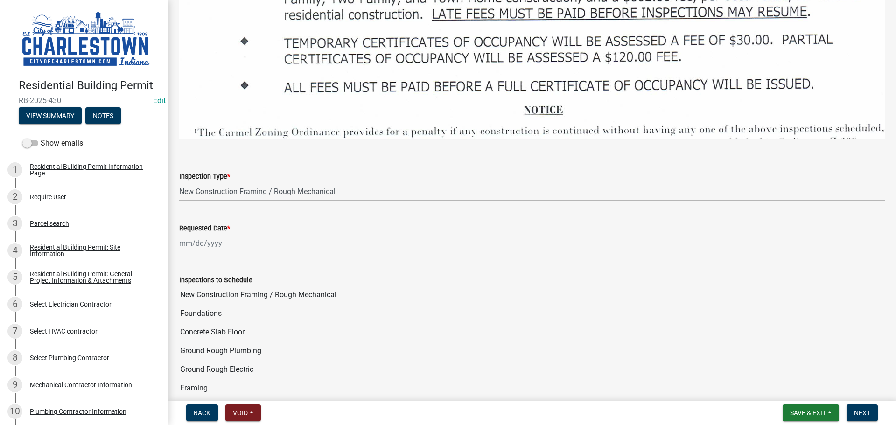
scroll to position [1400, 0]
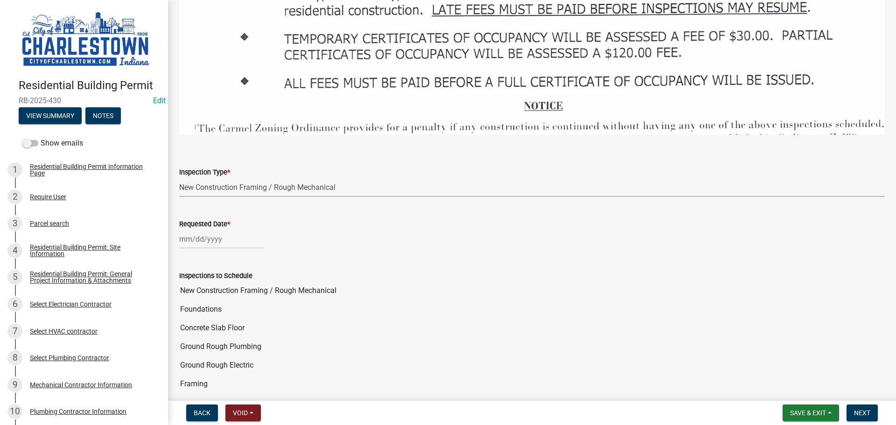
click at [218, 232] on div at bounding box center [221, 239] width 85 height 19
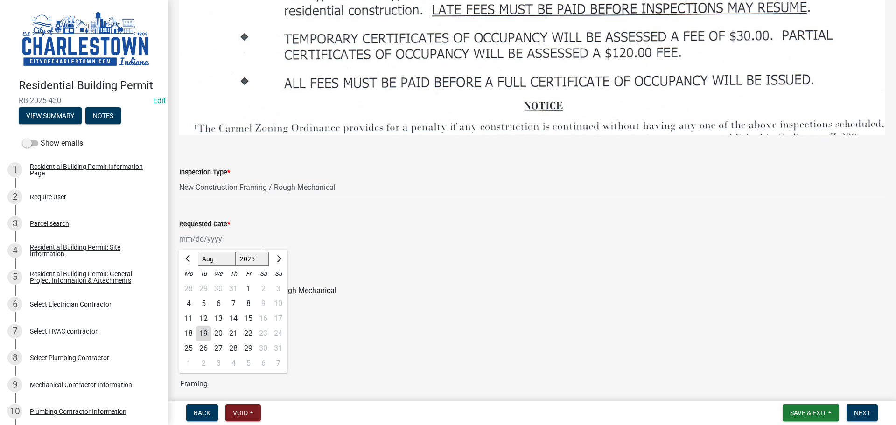
click at [205, 327] on div "19" at bounding box center [203, 333] width 15 height 15
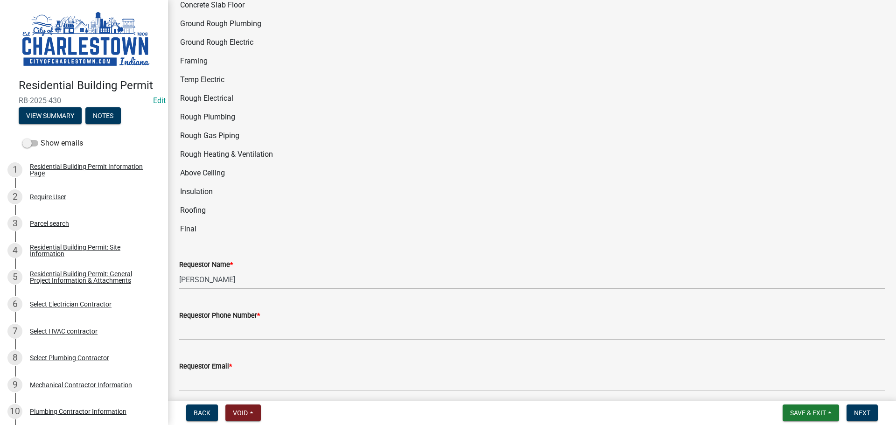
scroll to position [1727, 0]
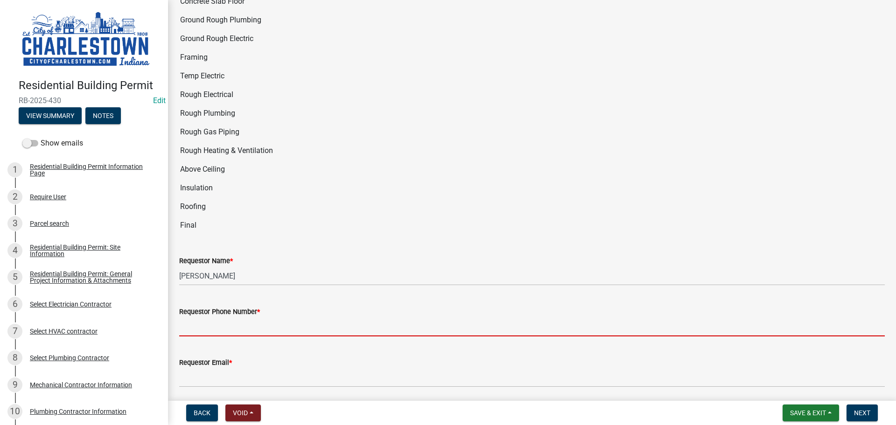
click at [216, 320] on input "Requestor Phone Number *" at bounding box center [532, 326] width 706 height 19
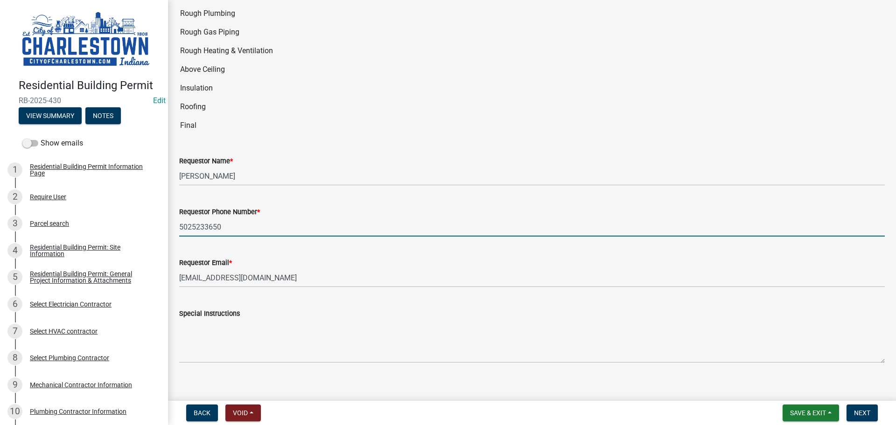
scroll to position [1829, 0]
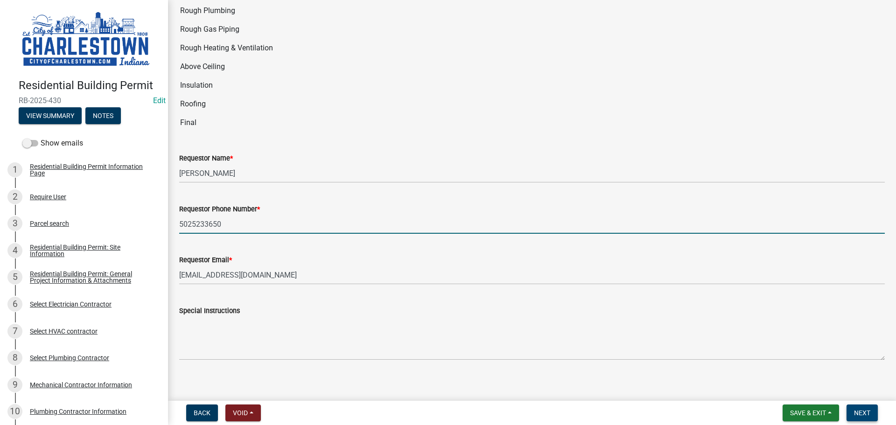
click at [867, 411] on span "Next" at bounding box center [862, 412] width 16 height 7
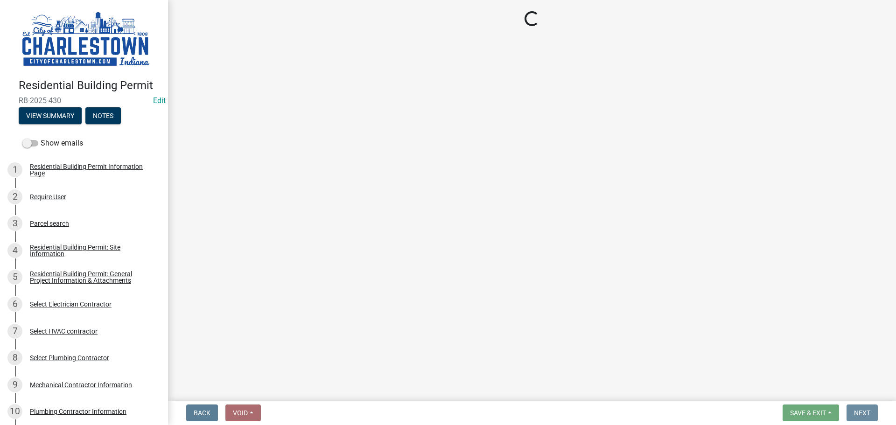
scroll to position [0, 0]
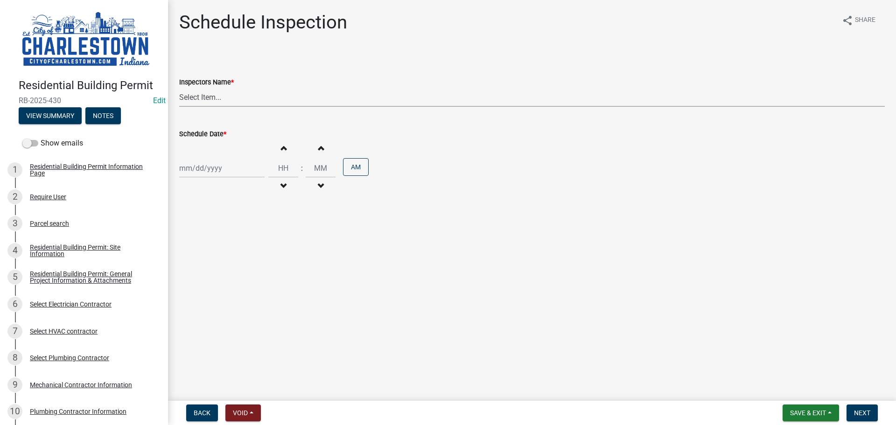
click at [217, 97] on select "Select Item... [PERSON_NAME] ([PERSON_NAME]) [PERSON_NAME] ([PERSON_NAME]) [PER…" at bounding box center [532, 97] width 706 height 19
click at [179, 88] on select "Select Item... [PERSON_NAME] ([PERSON_NAME]) [PERSON_NAME] ([PERSON_NAME]) [PER…" at bounding box center [532, 97] width 706 height 19
click at [197, 174] on div "[PERSON_NAME] Feb Mar Apr [PERSON_NAME][DATE] Oct Nov [DATE] 1526 1527 1528 152…" at bounding box center [221, 168] width 85 height 19
click at [208, 261] on div "19" at bounding box center [203, 262] width 15 height 15
click at [859, 416] on span "Next" at bounding box center [862, 412] width 16 height 7
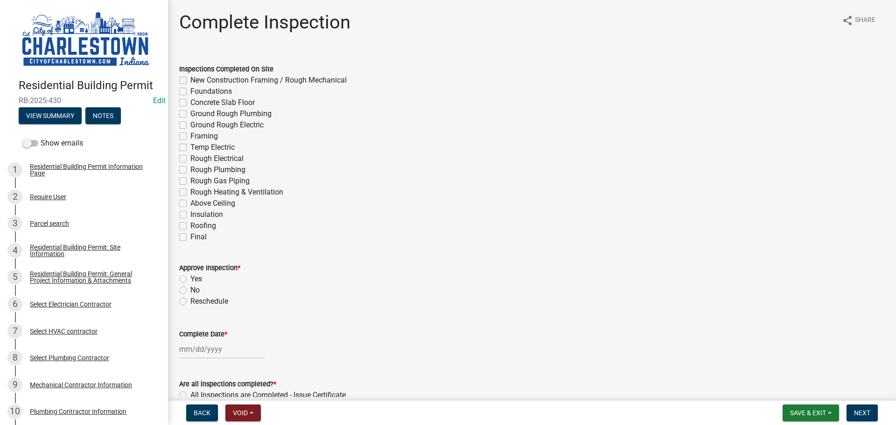
click at [190, 79] on label "New Construction Framing / Rough Mechanical" at bounding box center [268, 80] width 156 height 11
click at [190, 79] on input "New Construction Framing / Rough Mechanical" at bounding box center [193, 78] width 6 height 6
click at [805, 411] on span "Save & Exit" at bounding box center [808, 412] width 36 height 7
click at [778, 388] on button "Save & Exit" at bounding box center [801, 389] width 75 height 22
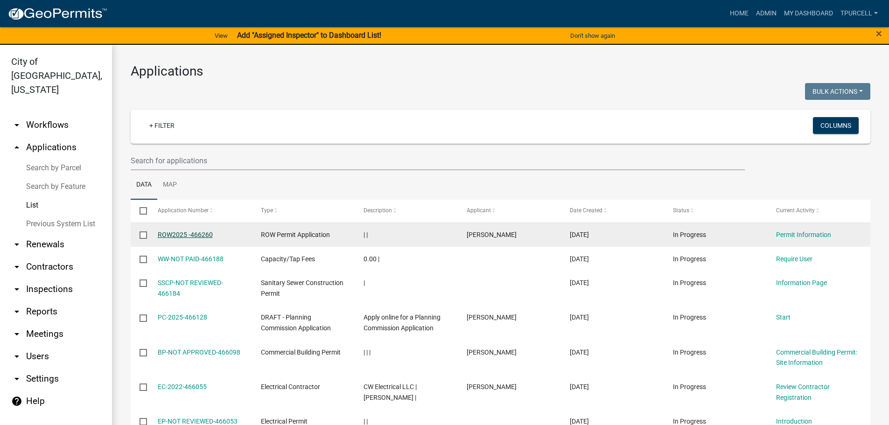
click at [201, 235] on link "ROW2025 -466260" at bounding box center [185, 234] width 55 height 7
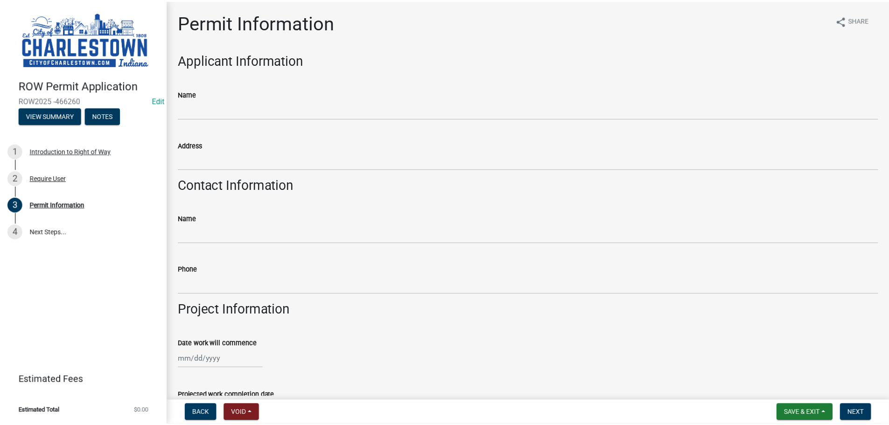
scroll to position [47, 0]
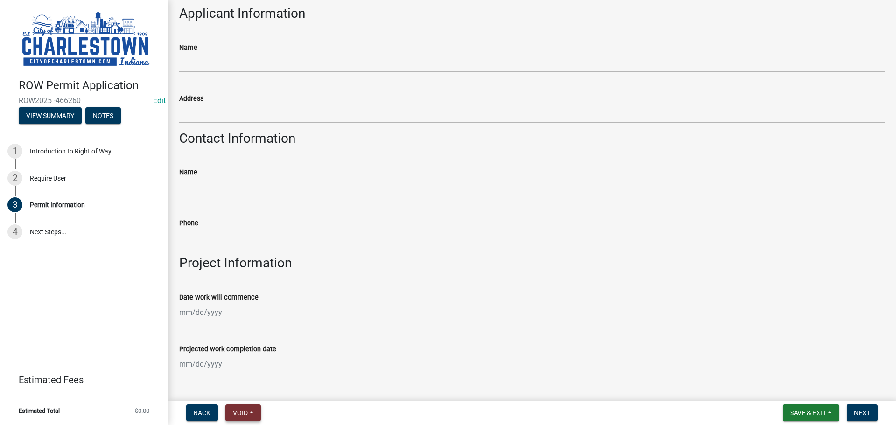
click at [241, 414] on span "Void" at bounding box center [240, 412] width 15 height 7
click at [250, 388] on button "Void" at bounding box center [262, 389] width 75 height 22
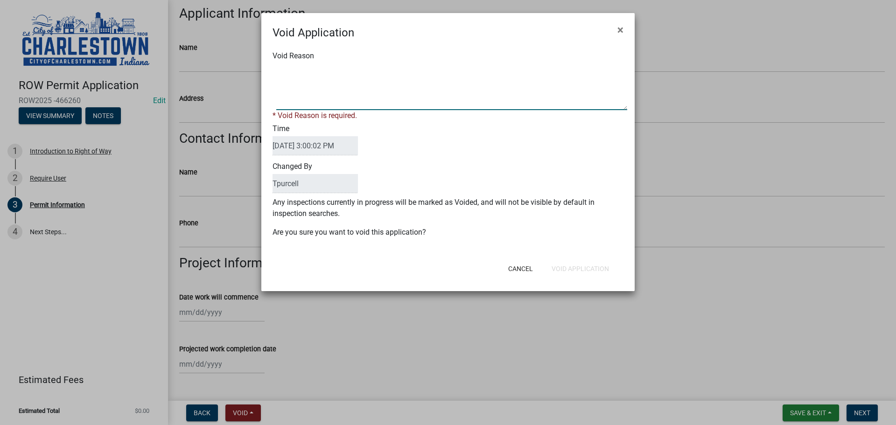
click at [329, 90] on textarea "Void Reason" at bounding box center [451, 86] width 351 height 47
click at [560, 272] on div "Void Application × Void Reason * Void Reason is required. Time [DATE] 3:00:02 P…" at bounding box center [447, 152] width 373 height 278
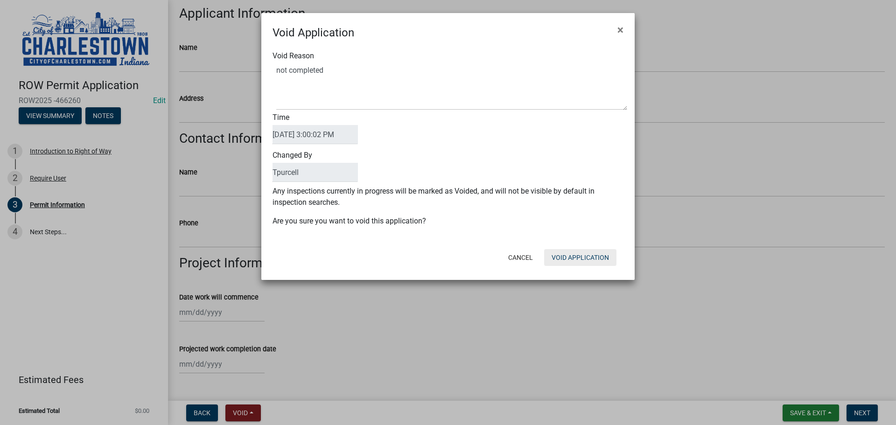
click at [567, 257] on button "Void Application" at bounding box center [580, 257] width 72 height 17
